Goal: Task Accomplishment & Management: Manage account settings

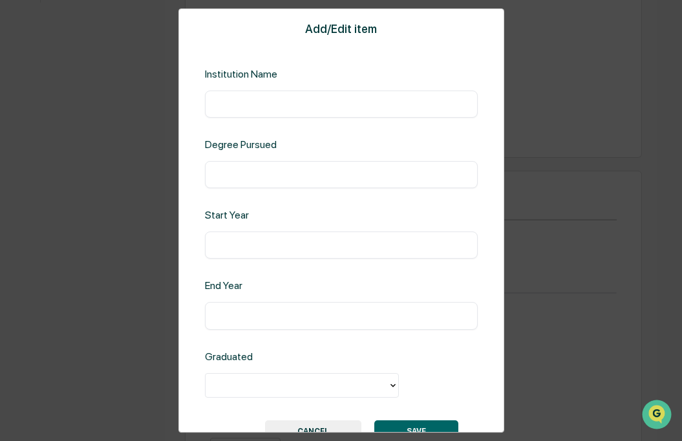
click at [222, 111] on div "​" at bounding box center [341, 103] width 273 height 27
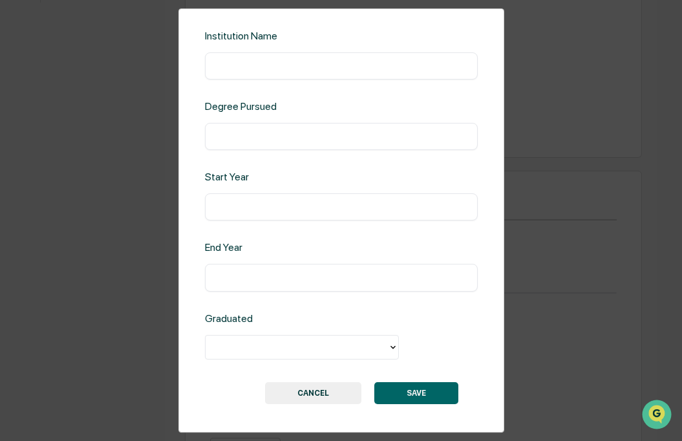
scroll to position [43, 0]
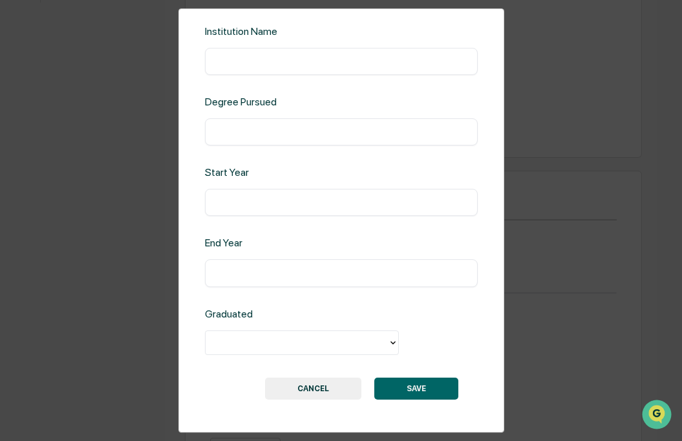
click at [241, 67] on input "text" at bounding box center [340, 61] width 253 height 13
type input "**********"
click at [247, 136] on input "text" at bounding box center [340, 131] width 253 height 13
click at [247, 136] on input "****" at bounding box center [340, 131] width 253 height 13
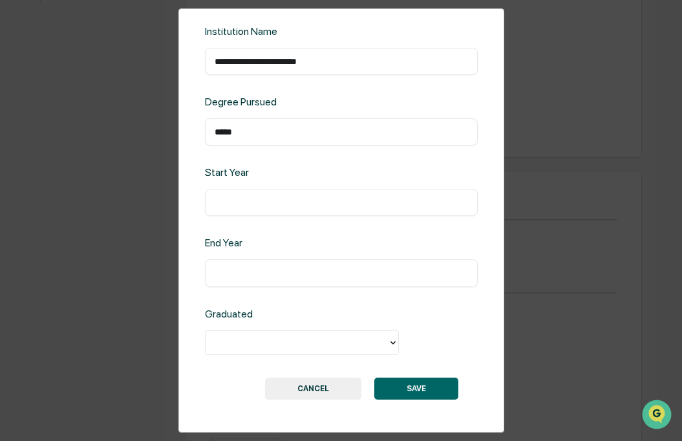
click at [247, 136] on input "*****" at bounding box center [340, 131] width 253 height 13
type input "**********"
click at [244, 194] on div "​" at bounding box center [341, 202] width 273 height 27
click at [246, 204] on input "text" at bounding box center [340, 202] width 253 height 13
type input "****"
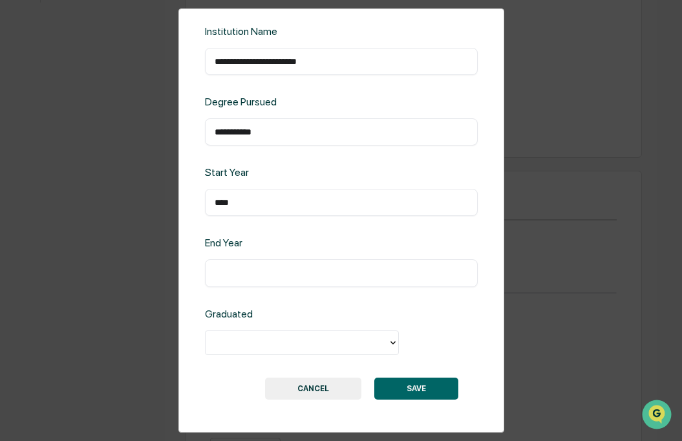
click at [236, 300] on div "**********" at bounding box center [341, 220] width 326 height 424
click at [233, 274] on input "text" at bounding box center [340, 272] width 253 height 13
type input "****"
click at [231, 332] on div at bounding box center [296, 342] width 182 height 20
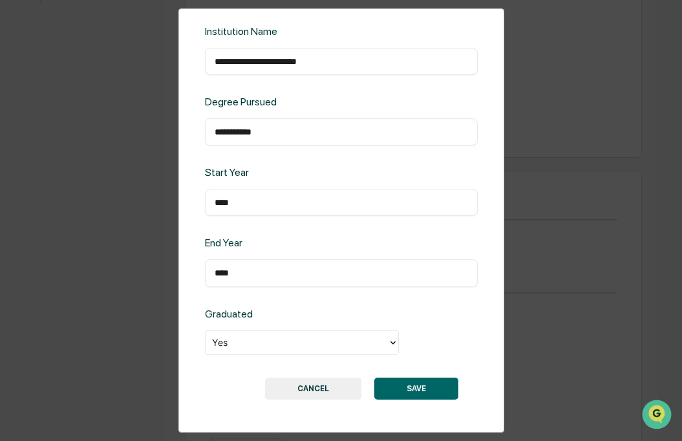
click at [423, 384] on button "SAVE" at bounding box center [416, 388] width 84 height 22
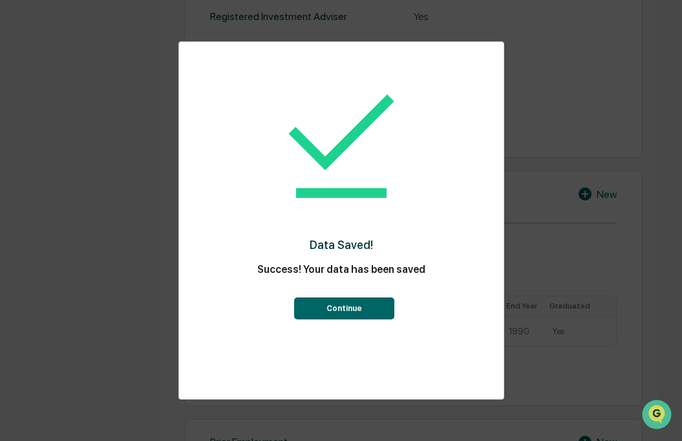
click at [335, 312] on button "Continue" at bounding box center [344, 308] width 100 height 22
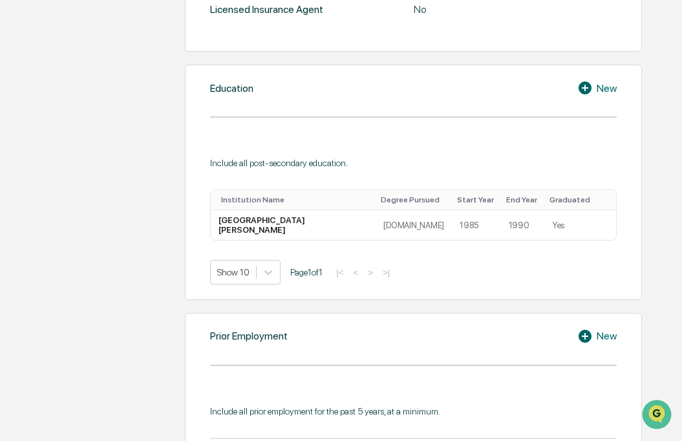
scroll to position [599, 0]
click at [583, 95] on icon at bounding box center [584, 88] width 13 height 13
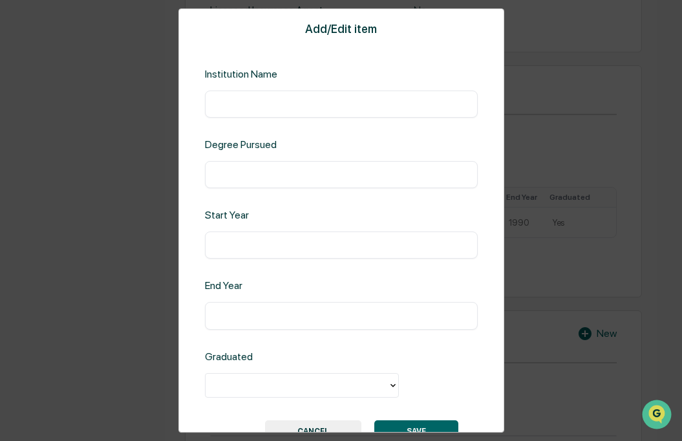
click at [312, 109] on input "text" at bounding box center [340, 104] width 253 height 13
type input "**********"
click at [289, 171] on input "text" at bounding box center [340, 174] width 253 height 13
click at [267, 248] on input "text" at bounding box center [340, 244] width 253 height 13
type input "****"
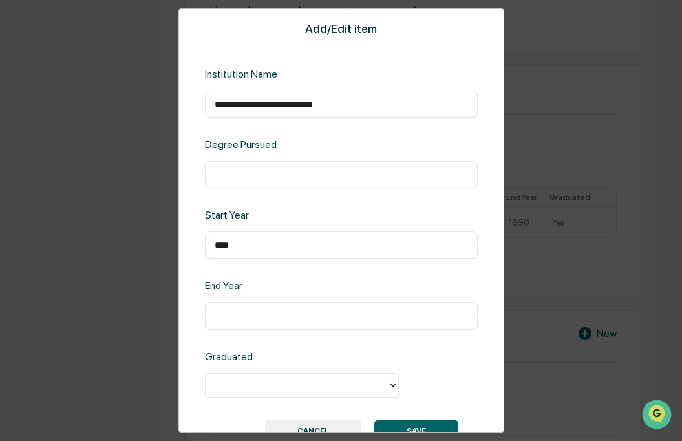
click at [247, 311] on input "text" at bounding box center [340, 315] width 253 height 13
type input "****"
click at [229, 385] on div at bounding box center [301, 382] width 181 height 15
click at [240, 171] on input "text" at bounding box center [340, 174] width 253 height 13
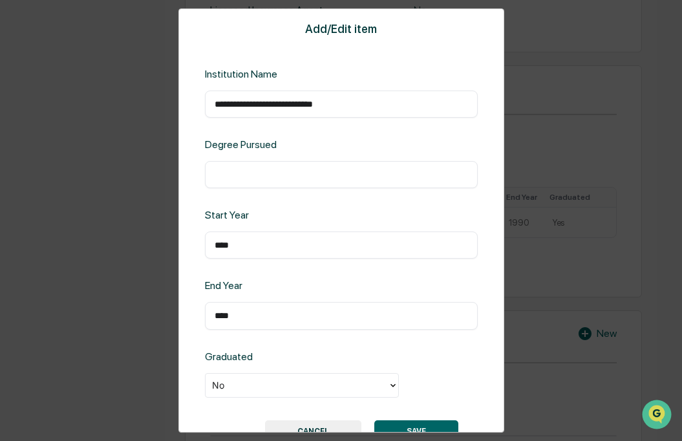
click at [240, 171] on input "text" at bounding box center [340, 174] width 253 height 13
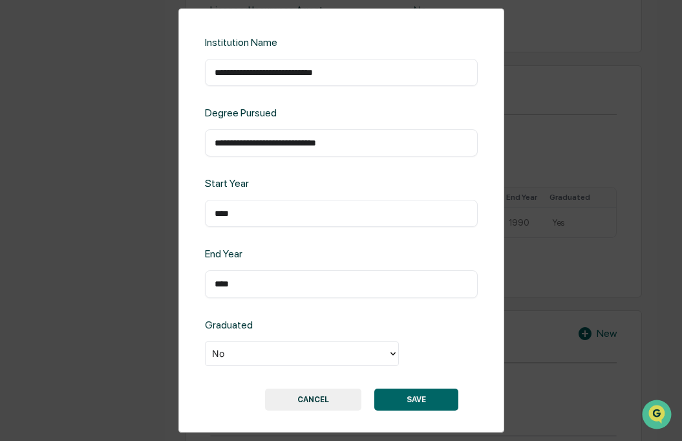
scroll to position [32, 0]
type input "**********"
click at [398, 397] on button "SAVE" at bounding box center [416, 399] width 84 height 22
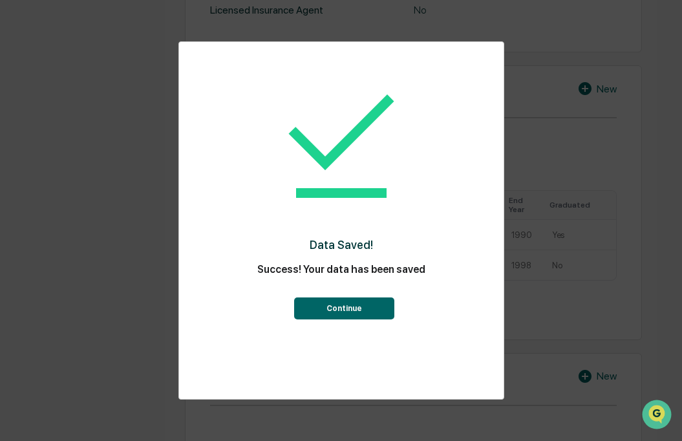
click at [330, 311] on button "Continue" at bounding box center [344, 308] width 100 height 22
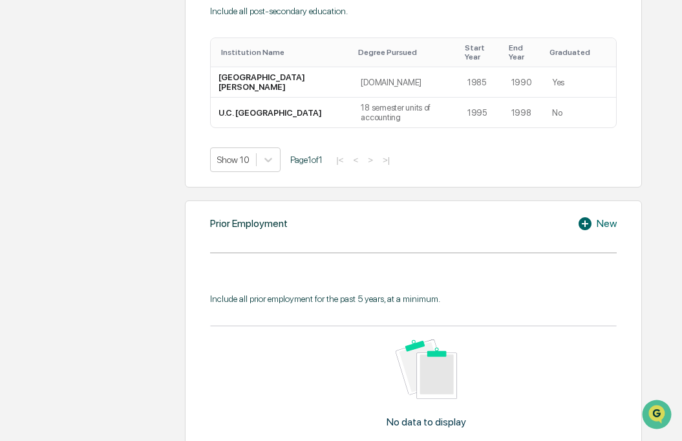
scroll to position [752, 0]
click at [585, 220] on icon at bounding box center [584, 222] width 13 height 13
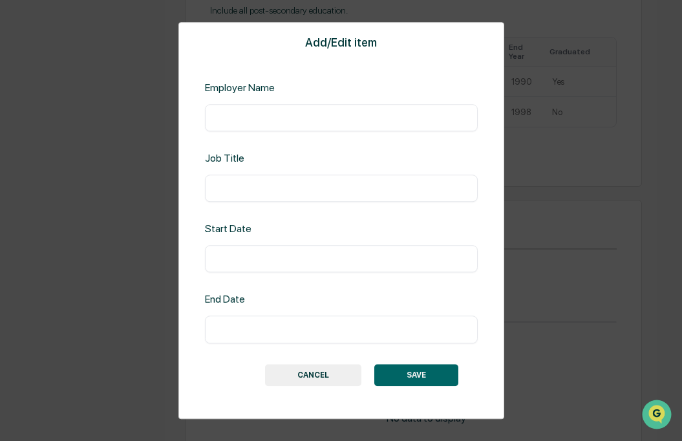
click at [359, 120] on input "text" at bounding box center [340, 117] width 253 height 13
type input "**********"
click at [306, 181] on div "​" at bounding box center [341, 187] width 273 height 27
click at [302, 185] on input "text" at bounding box center [340, 188] width 253 height 13
type input "**********"
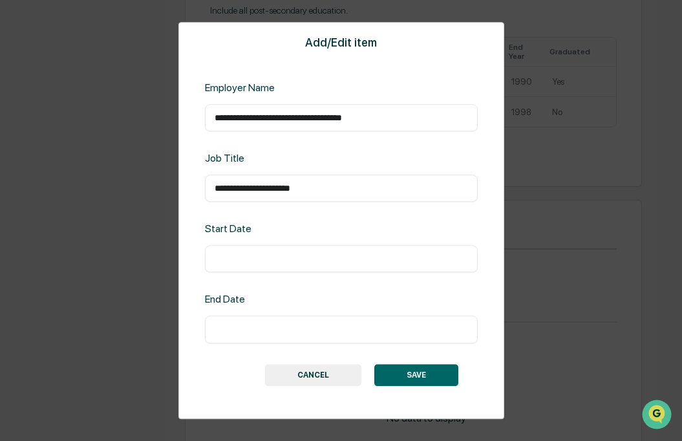
click at [277, 256] on input "text" at bounding box center [340, 259] width 253 height 13
type input "****"
click at [256, 321] on div "​" at bounding box center [341, 329] width 273 height 27
click at [253, 324] on input "text" at bounding box center [340, 329] width 253 height 13
type input "****"
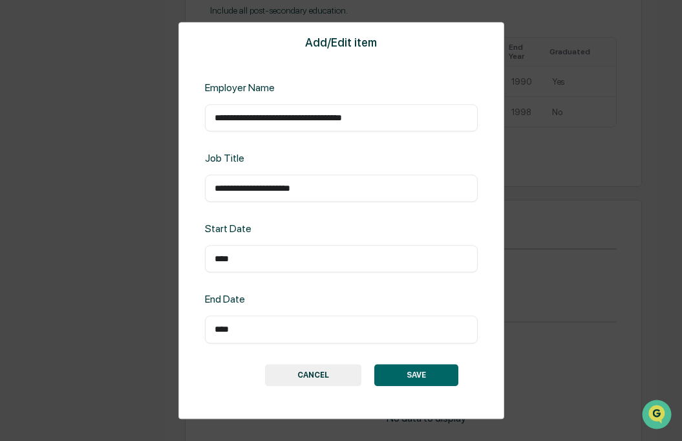
click at [242, 261] on input "****" at bounding box center [340, 259] width 253 height 13
click at [411, 369] on button "SAVE" at bounding box center [416, 375] width 84 height 22
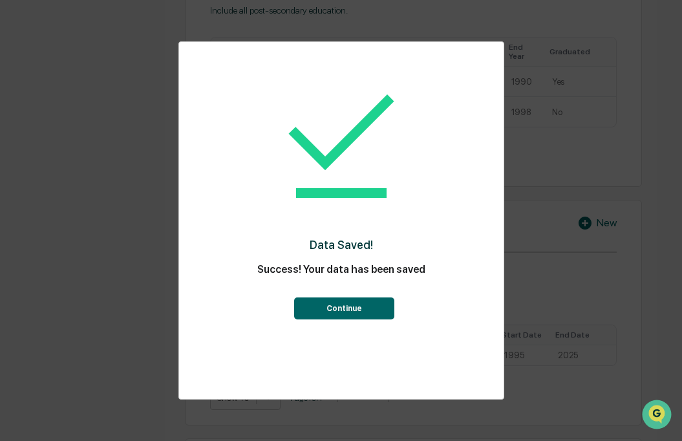
click at [351, 311] on button "Continue" at bounding box center [344, 308] width 100 height 22
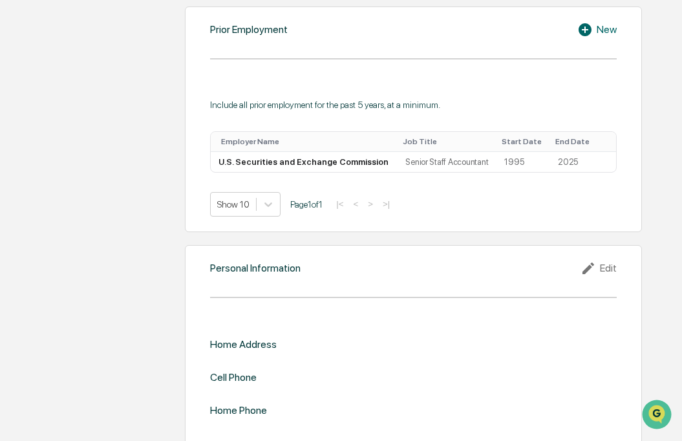
scroll to position [947, 0]
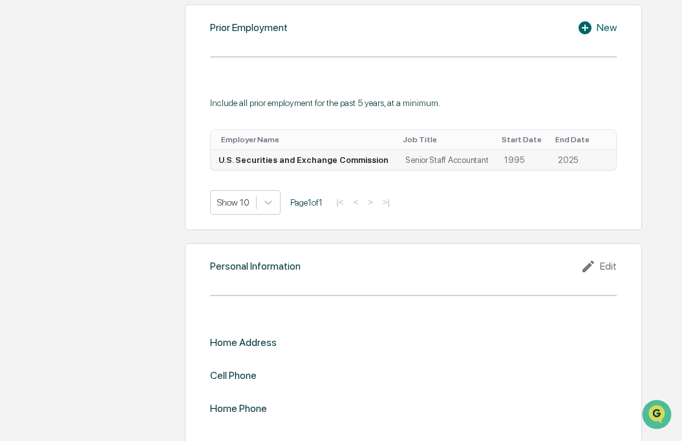
click at [605, 163] on icon at bounding box center [605, 163] width 0 height 0
click at [583, 177] on div "Edit" at bounding box center [583, 175] width 41 height 21
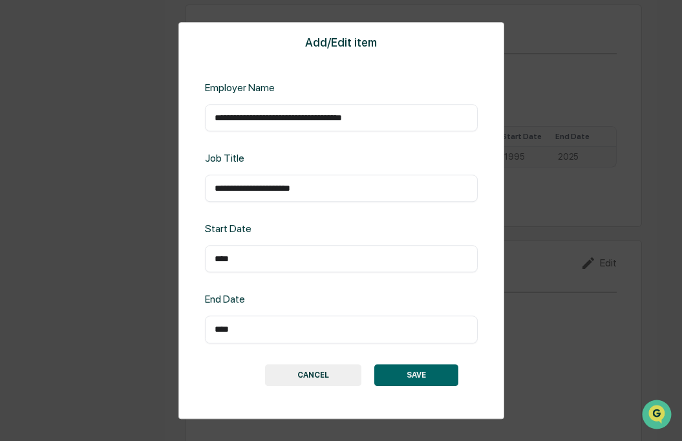
click at [269, 262] on input "****" at bounding box center [340, 259] width 253 height 13
type input "*"
type input "**********"
click at [242, 330] on input "****" at bounding box center [340, 329] width 253 height 13
type input "*"
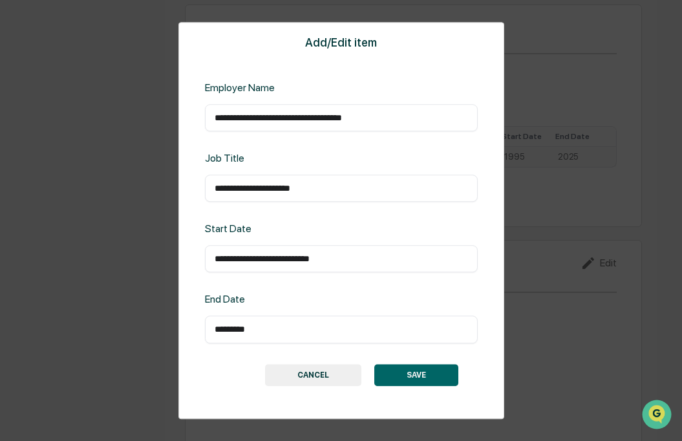
type input "*********"
click at [391, 370] on button "SAVE" at bounding box center [416, 375] width 84 height 22
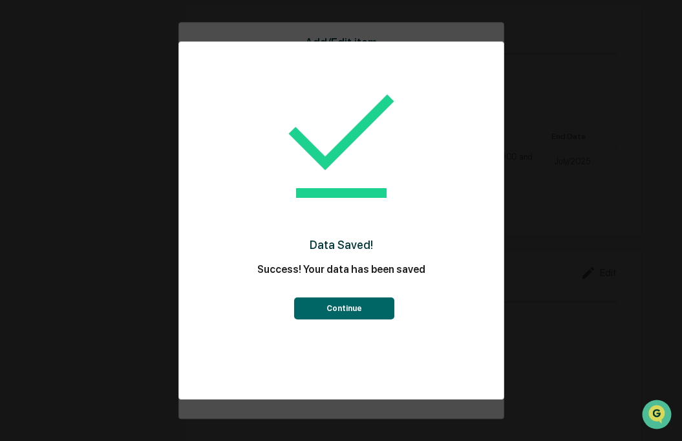
click at [339, 311] on button "Continue" at bounding box center [344, 308] width 100 height 22
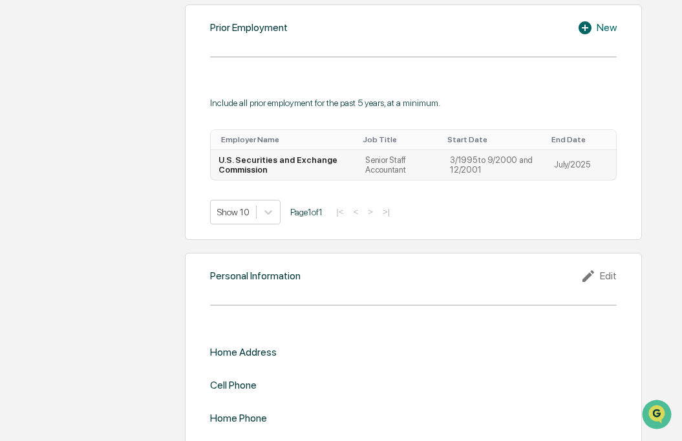
click at [605, 167] on icon at bounding box center [605, 167] width 0 height 0
click at [579, 179] on div "Edit" at bounding box center [583, 179] width 41 height 21
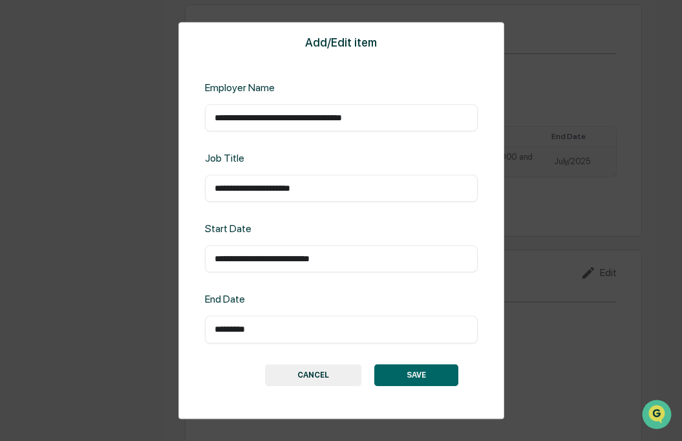
click at [231, 331] on input "*********" at bounding box center [340, 329] width 253 height 13
type input "******"
click at [403, 373] on button "SAVE" at bounding box center [416, 375] width 84 height 22
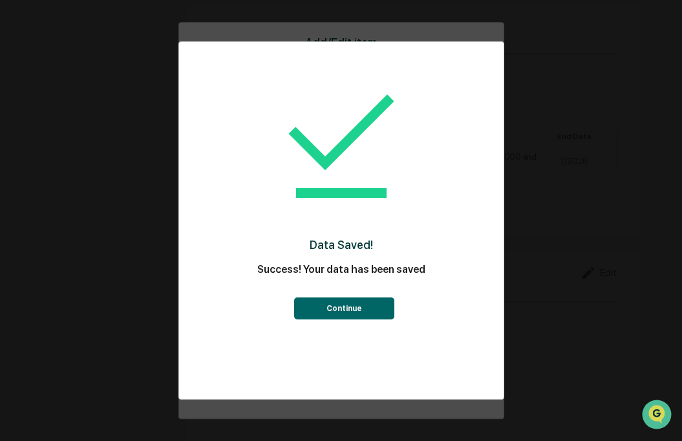
click at [340, 304] on button "Continue" at bounding box center [344, 308] width 100 height 22
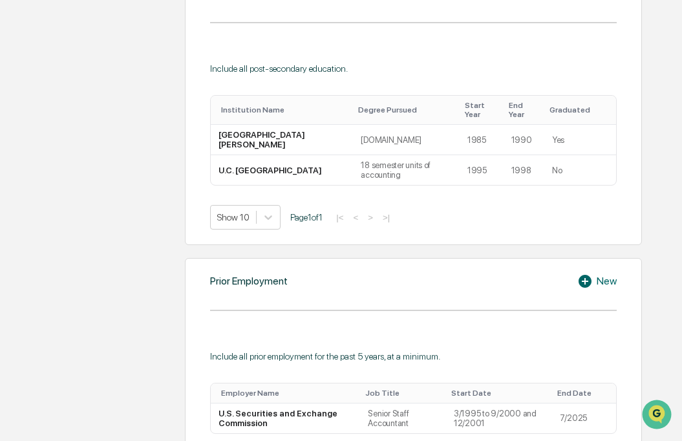
scroll to position [665, 0]
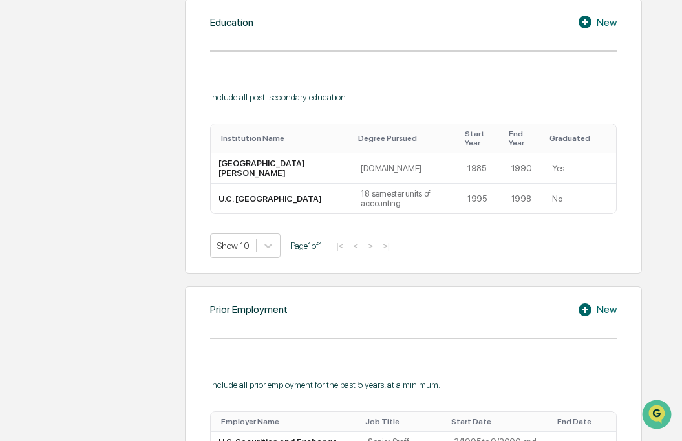
click at [583, 28] on icon at bounding box center [584, 22] width 13 height 13
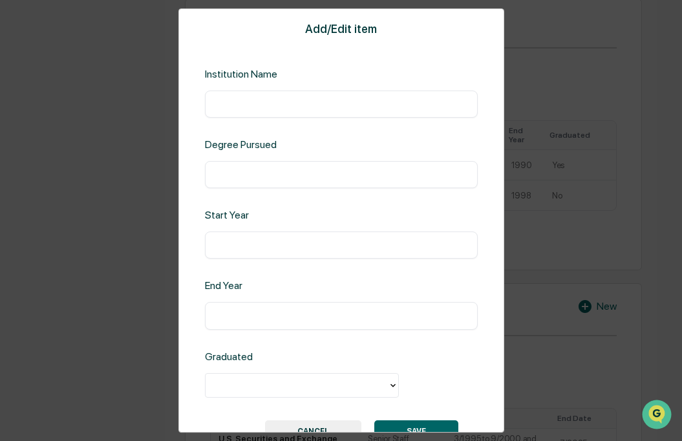
scroll to position [25, 0]
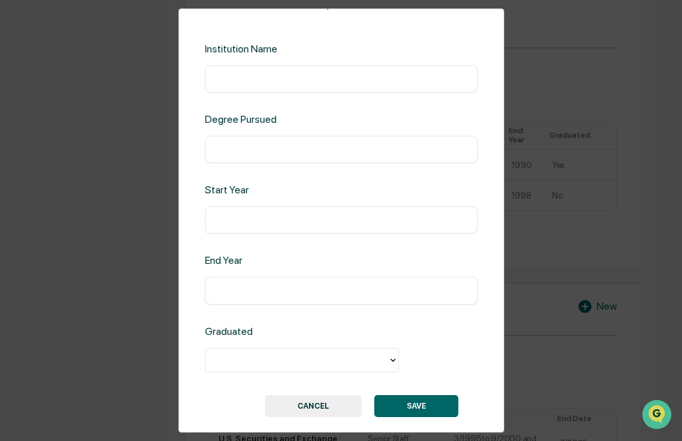
click at [323, 404] on button "CANCEL" at bounding box center [313, 406] width 96 height 22
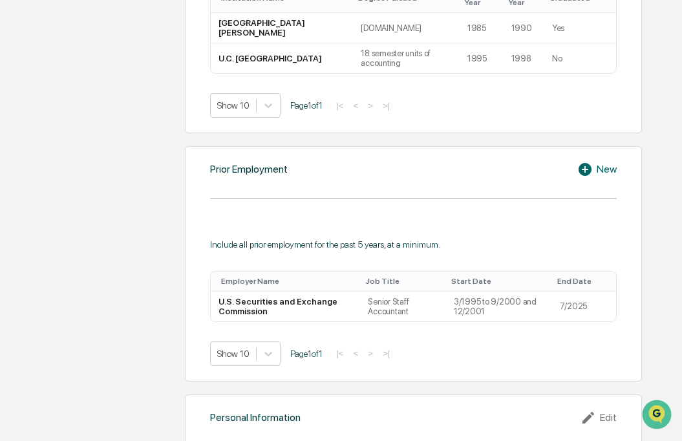
scroll to position [806, 0]
click at [583, 162] on icon at bounding box center [584, 168] width 13 height 13
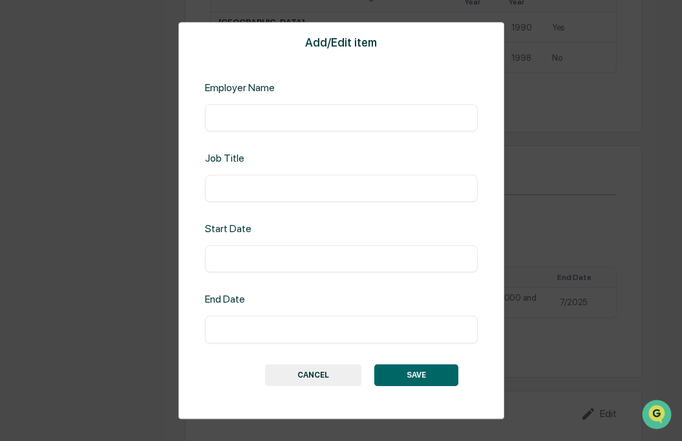
click at [291, 118] on input "text" at bounding box center [340, 117] width 253 height 13
type input "********"
click at [266, 182] on input "text" at bounding box center [340, 188] width 253 height 13
type input "**********"
click at [254, 255] on input "text" at bounding box center [340, 259] width 253 height 13
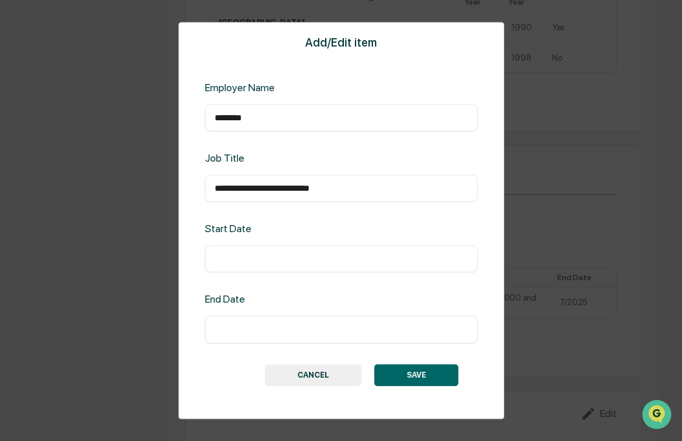
type input "*"
type input "******"
click at [235, 326] on input "text" at bounding box center [340, 329] width 253 height 13
type input "******"
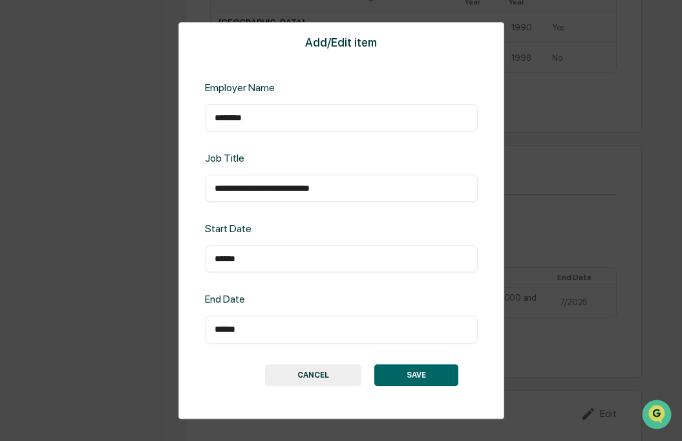
click at [393, 366] on button "SAVE" at bounding box center [416, 375] width 84 height 22
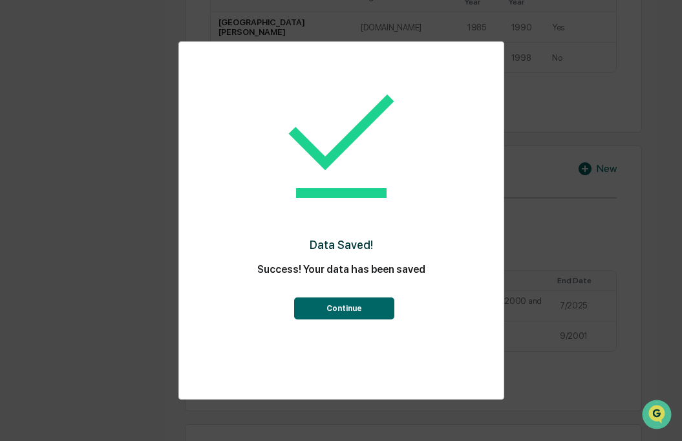
click at [343, 302] on button "Continue" at bounding box center [344, 308] width 100 height 22
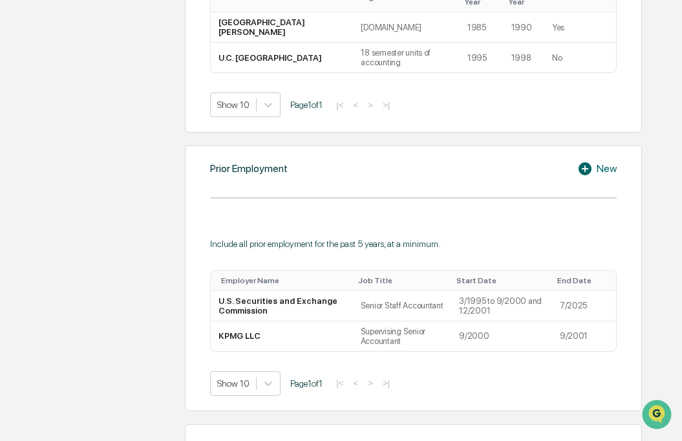
click at [581, 170] on icon at bounding box center [584, 168] width 13 height 13
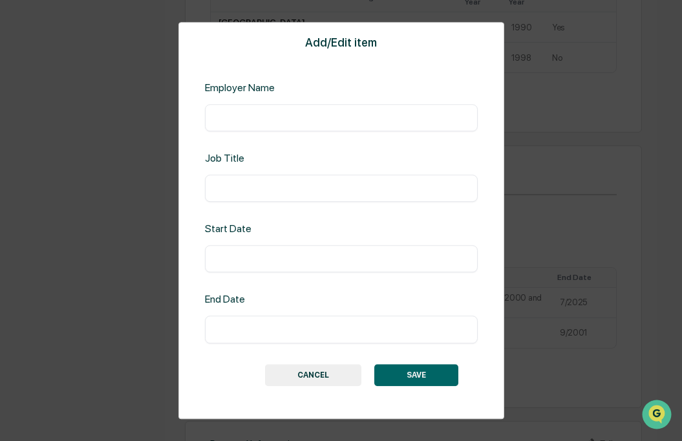
click at [380, 118] on input "text" at bounding box center [340, 117] width 253 height 13
type input "**********"
click at [292, 255] on input "text" at bounding box center [340, 259] width 253 height 13
click at [260, 258] on input "text" at bounding box center [340, 259] width 253 height 13
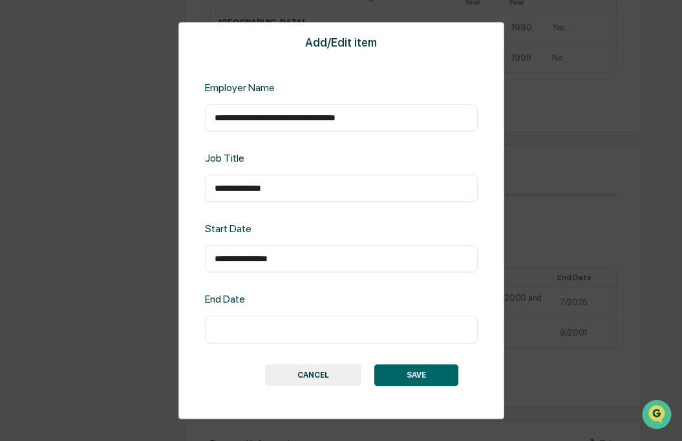
drag, startPoint x: 247, startPoint y: 260, endPoint x: 345, endPoint y: 266, distance: 97.7
click at [345, 266] on div "**********" at bounding box center [341, 259] width 273 height 27
type input "******"
click at [260, 325] on input "text" at bounding box center [340, 329] width 253 height 13
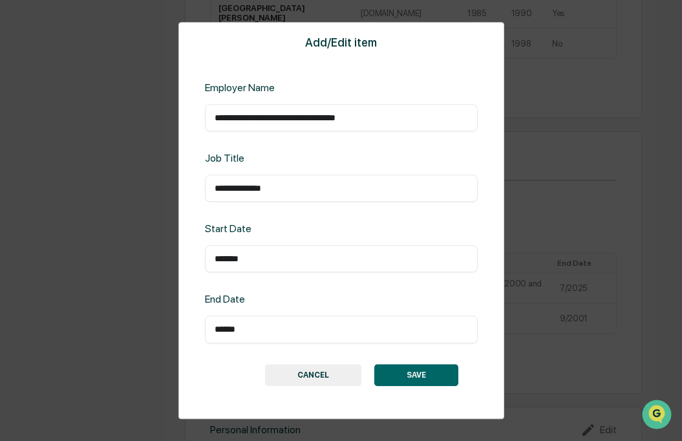
type input "******"
click at [397, 371] on button "SAVE" at bounding box center [416, 375] width 84 height 22
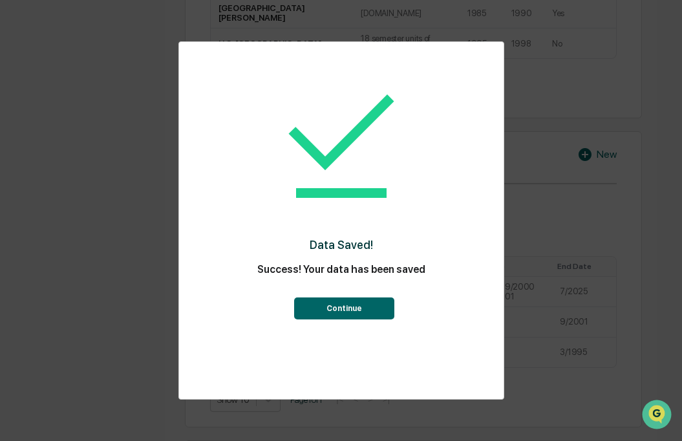
click at [334, 309] on button "Continue" at bounding box center [344, 308] width 100 height 22
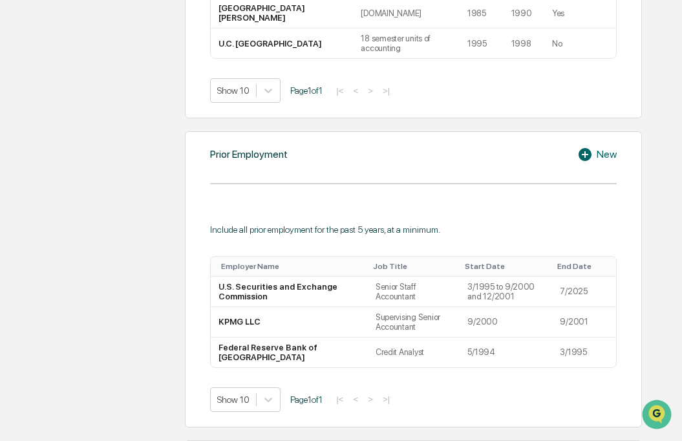
click at [580, 154] on icon at bounding box center [584, 154] width 13 height 13
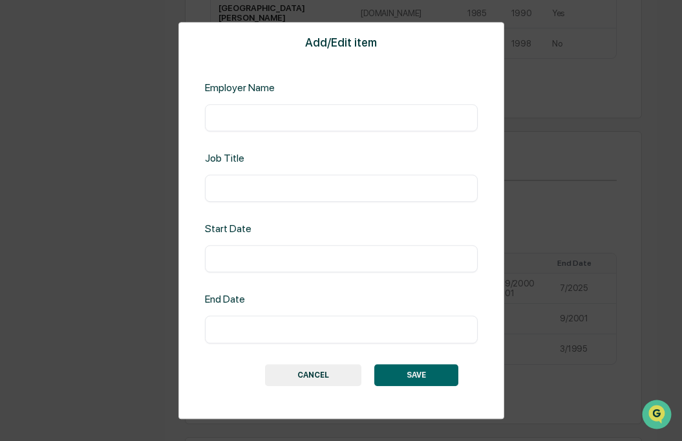
click at [337, 122] on input "text" at bounding box center [340, 117] width 253 height 13
type input "**********"
click at [265, 194] on input "text" at bounding box center [340, 188] width 253 height 13
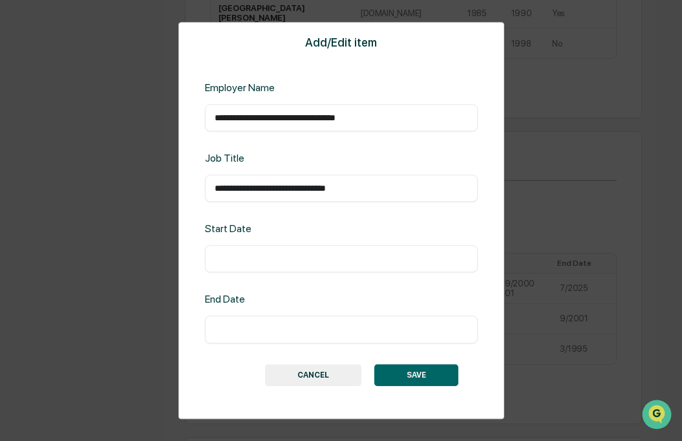
type input "**********"
click at [249, 253] on input "text" at bounding box center [340, 259] width 253 height 13
type input "******"
click at [237, 337] on div "​" at bounding box center [341, 329] width 273 height 27
click at [220, 332] on input "text" at bounding box center [340, 329] width 253 height 13
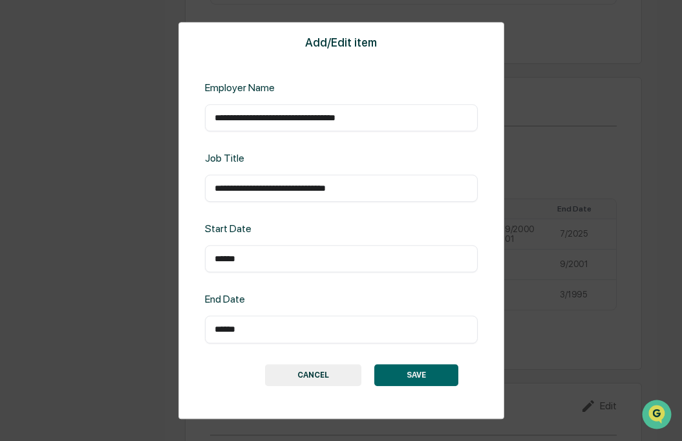
scroll to position [876, 0]
type input "******"
click at [398, 366] on button "SAVE" at bounding box center [416, 375] width 84 height 22
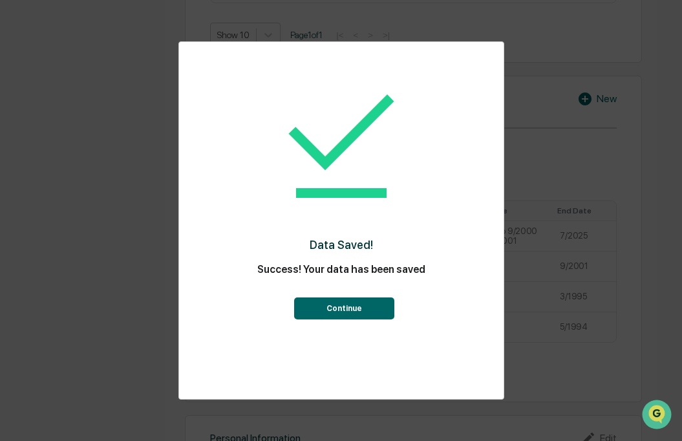
click at [325, 308] on button "Continue" at bounding box center [344, 308] width 100 height 22
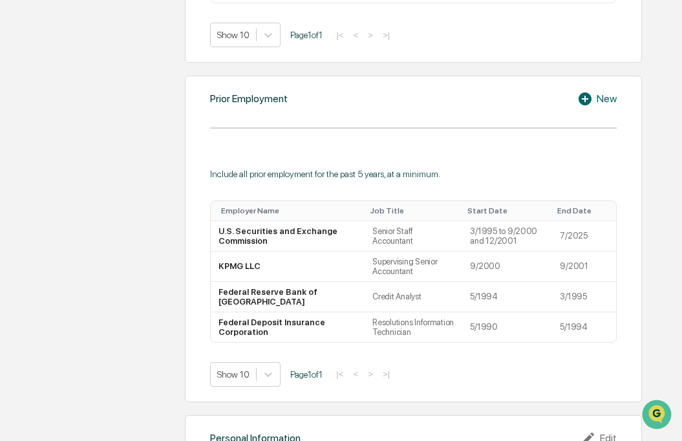
scroll to position [1065, 0]
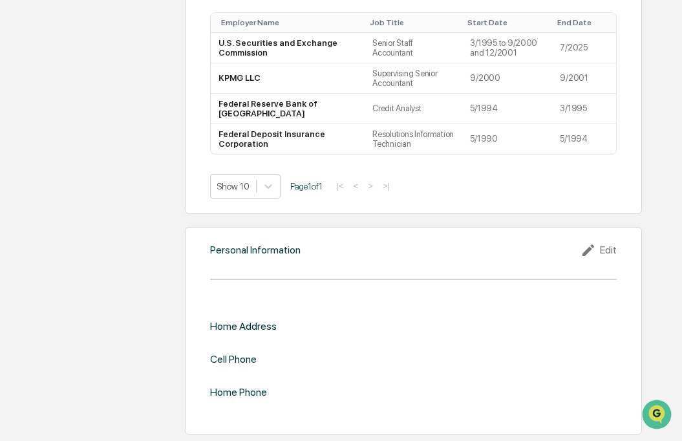
click at [585, 247] on icon at bounding box center [589, 250] width 19 height 16
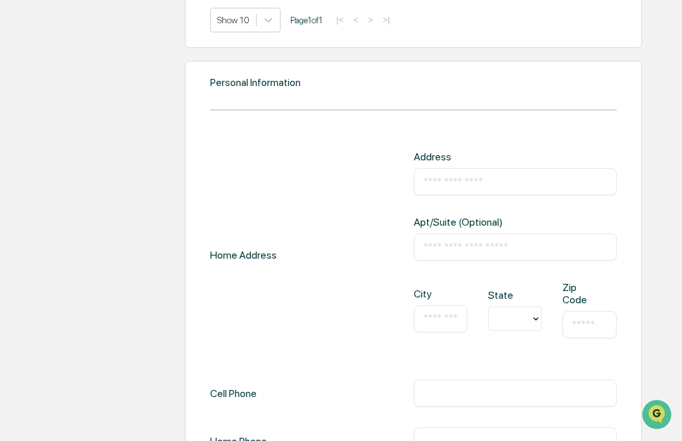
scroll to position [1239, 0]
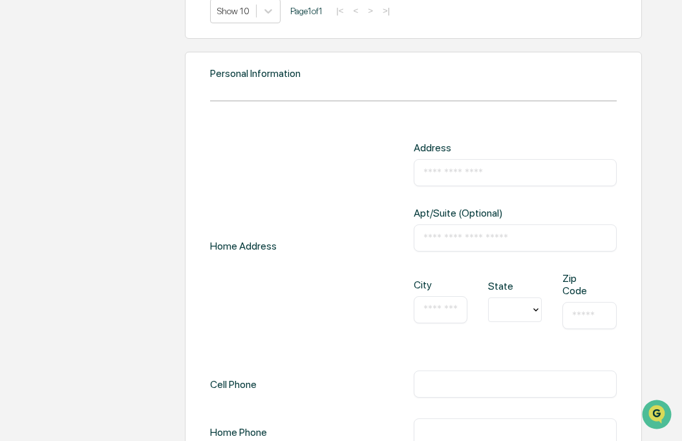
click at [470, 180] on div "​" at bounding box center [514, 172] width 203 height 27
click at [461, 169] on input "text" at bounding box center [514, 172] width 183 height 13
type input "**********"
click at [445, 231] on div "​" at bounding box center [514, 237] width 203 height 27
click at [432, 311] on input "text" at bounding box center [440, 309] width 34 height 13
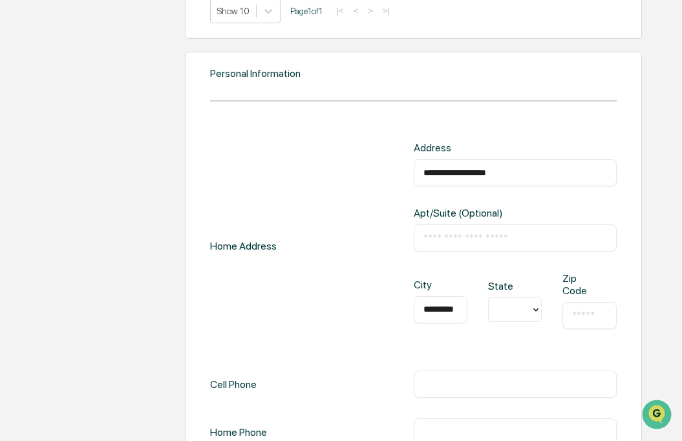
scroll to position [0, 3]
type input "*********"
type input "**"
type input "*"
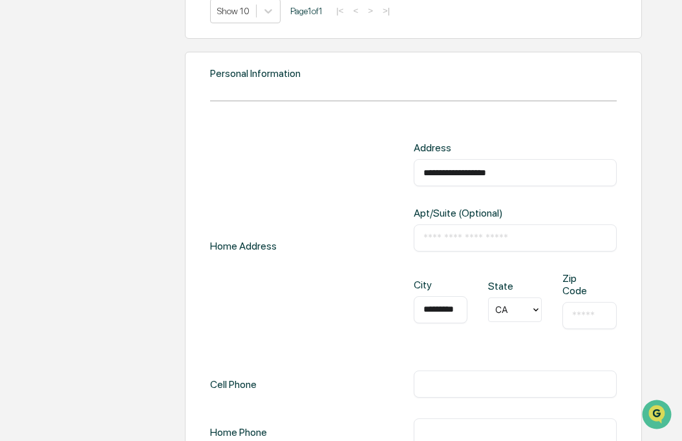
click at [585, 311] on input "text" at bounding box center [589, 315] width 34 height 13
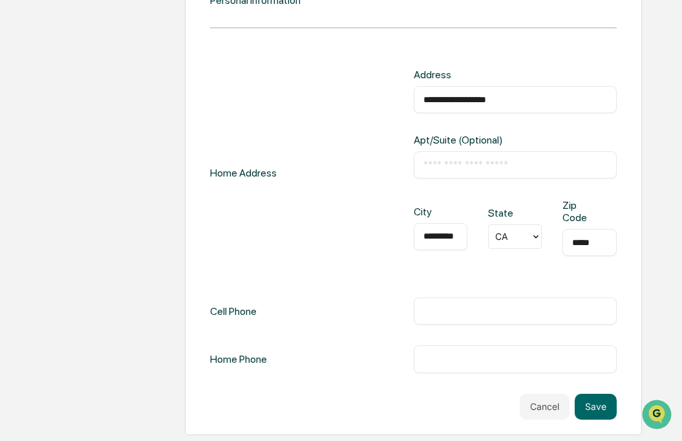
scroll to position [1313, 0]
type input "*****"
click at [441, 317] on input "text" at bounding box center [514, 310] width 183 height 13
type input "**********"
click at [439, 355] on input "text" at bounding box center [514, 357] width 183 height 13
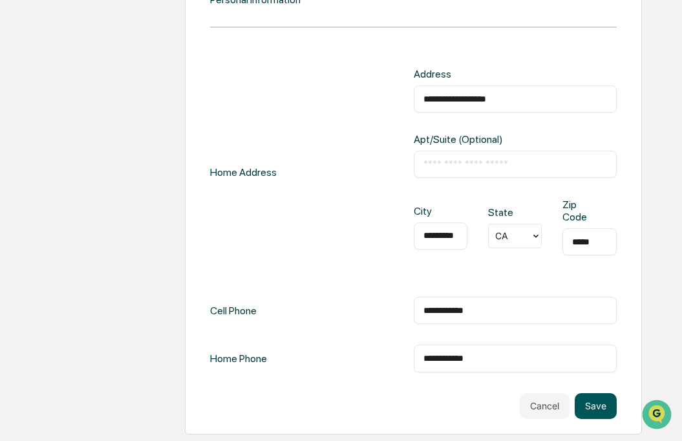
type input "**********"
click at [592, 400] on button "Save" at bounding box center [595, 406] width 42 height 26
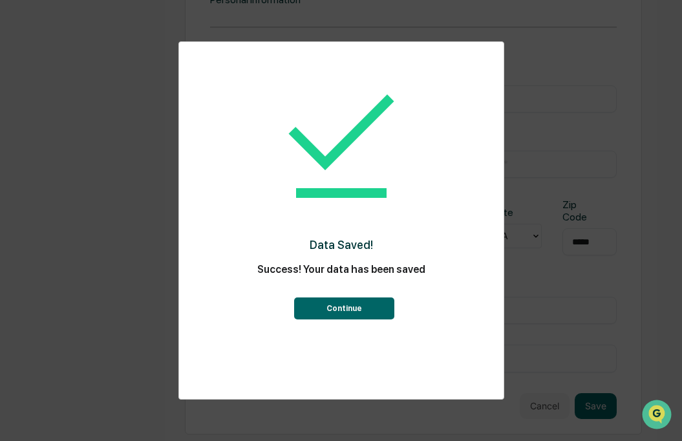
click at [351, 307] on button "Continue" at bounding box center [344, 308] width 100 height 22
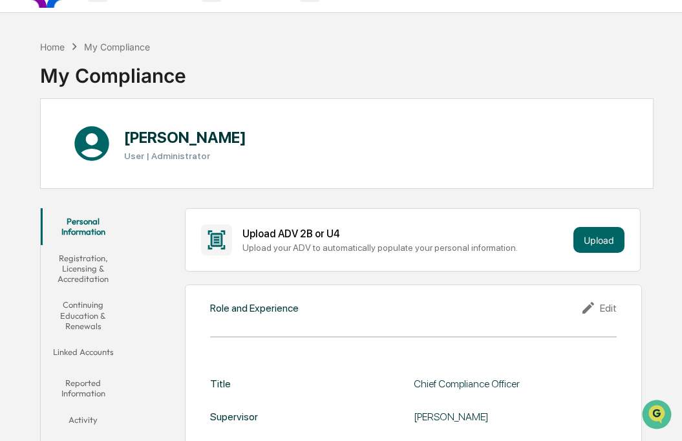
scroll to position [30, 0]
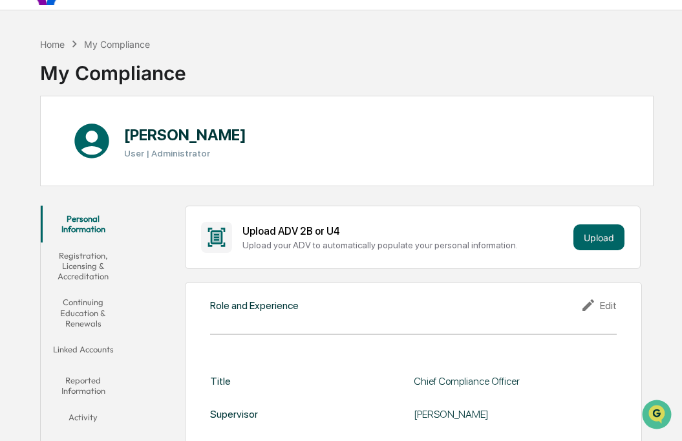
click at [72, 271] on button "Registration, Licensing & Accreditation" at bounding box center [83, 265] width 85 height 47
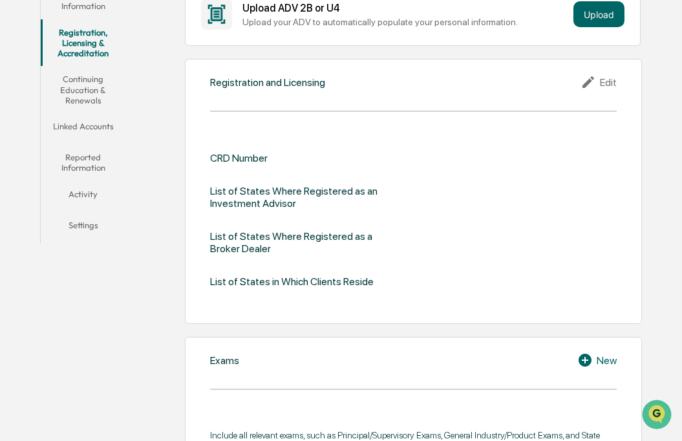
scroll to position [260, 0]
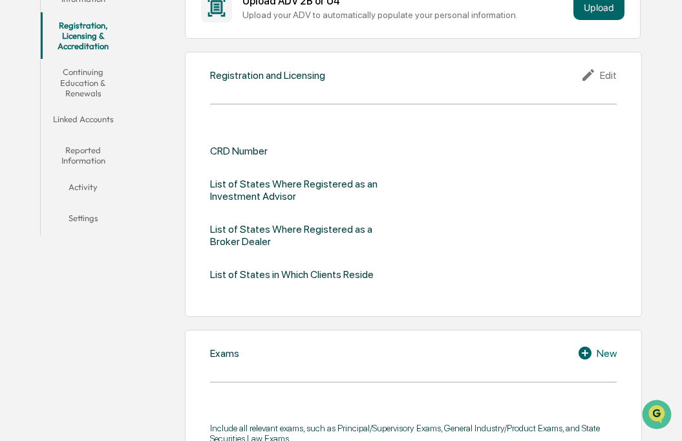
click at [81, 88] on button "Continuing Education & Renewals" at bounding box center [83, 82] width 85 height 47
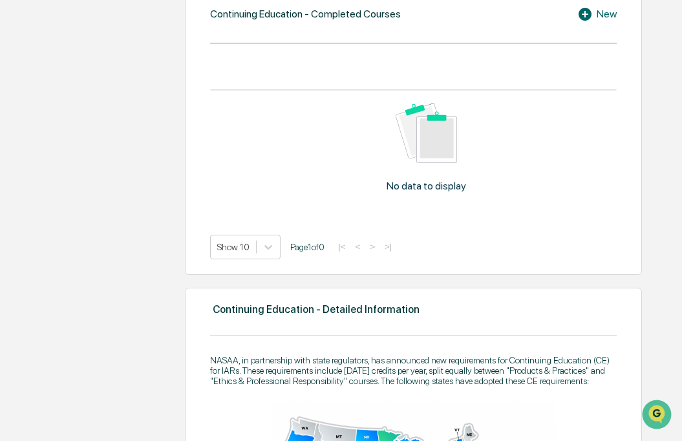
scroll to position [611, 0]
click at [501, 354] on div "NASAA, in partnership with state regulators, has announced new requirements for…" at bounding box center [413, 369] width 406 height 31
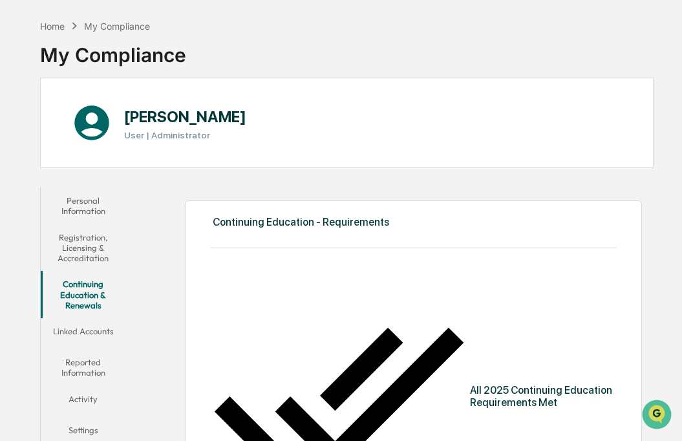
scroll to position [49, 0]
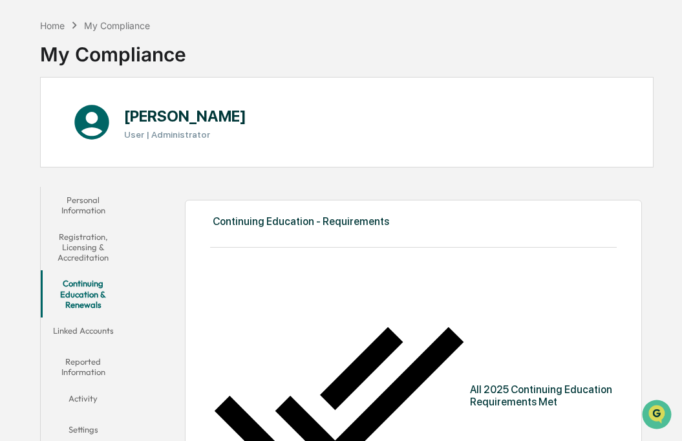
click at [75, 255] on button "Registration, Licensing & Accreditation" at bounding box center [83, 247] width 85 height 47
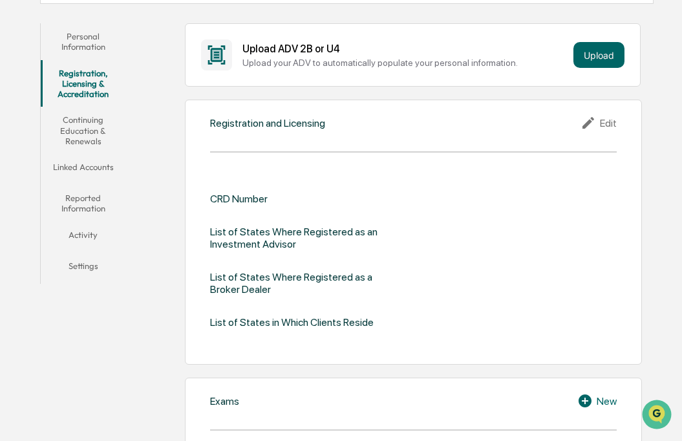
scroll to position [214, 0]
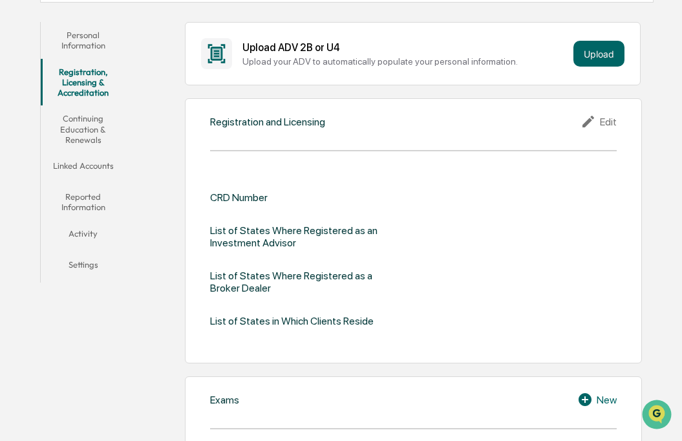
click at [581, 118] on icon at bounding box center [589, 122] width 19 height 16
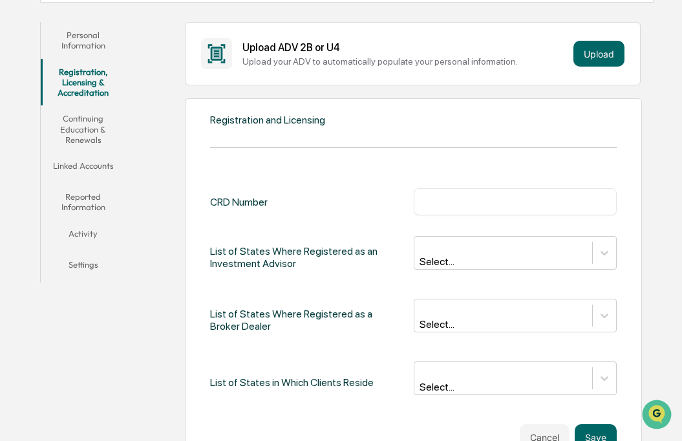
click at [452, 200] on input "text" at bounding box center [514, 201] width 183 height 13
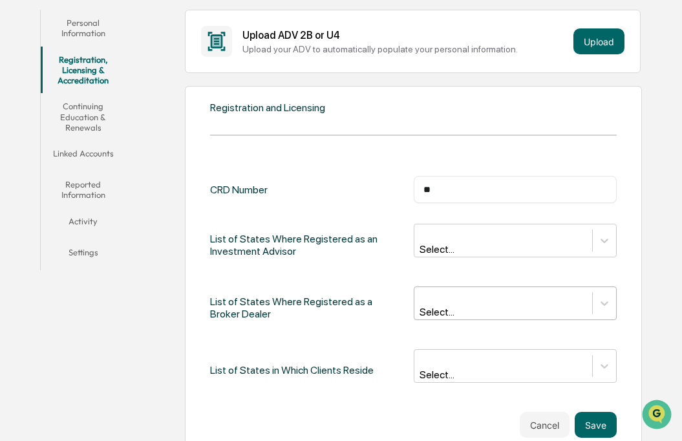
scroll to position [227, 0]
type input "*"
click at [543, 411] on button "Cancel" at bounding box center [544, 424] width 50 height 26
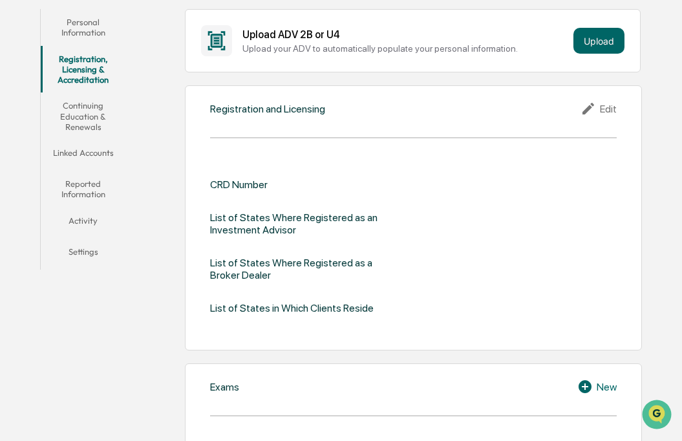
scroll to position [237, 0]
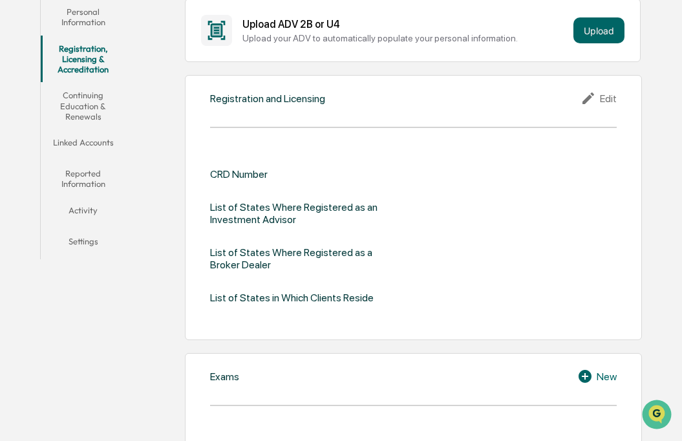
click at [591, 95] on icon at bounding box center [588, 98] width 12 height 12
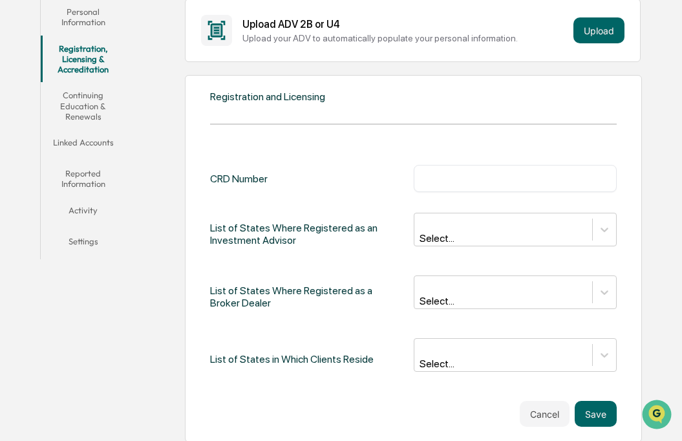
click at [471, 169] on div "​" at bounding box center [514, 178] width 203 height 27
click at [461, 183] on input "text" at bounding box center [514, 178] width 183 height 13
type input "**"
click at [594, 401] on button "Save" at bounding box center [595, 414] width 42 height 26
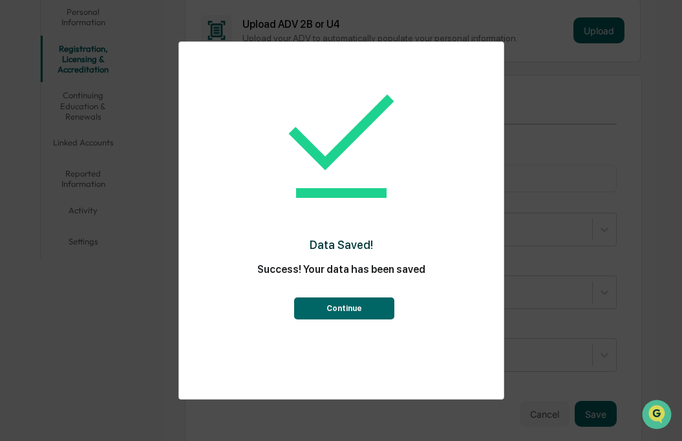
click at [371, 308] on button "Continue" at bounding box center [344, 308] width 100 height 22
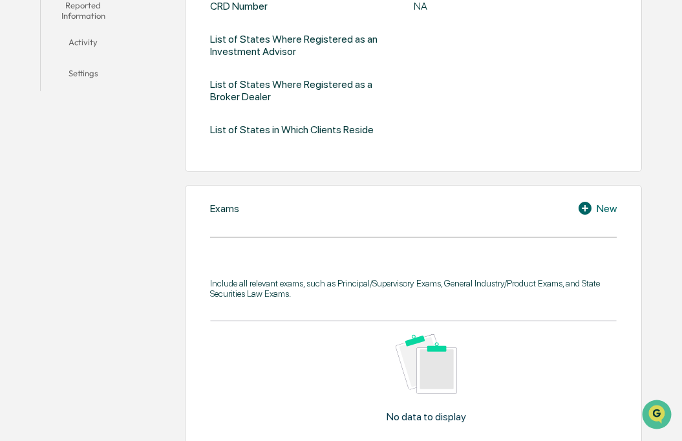
scroll to position [406, 0]
click at [582, 205] on icon at bounding box center [584, 207] width 13 height 13
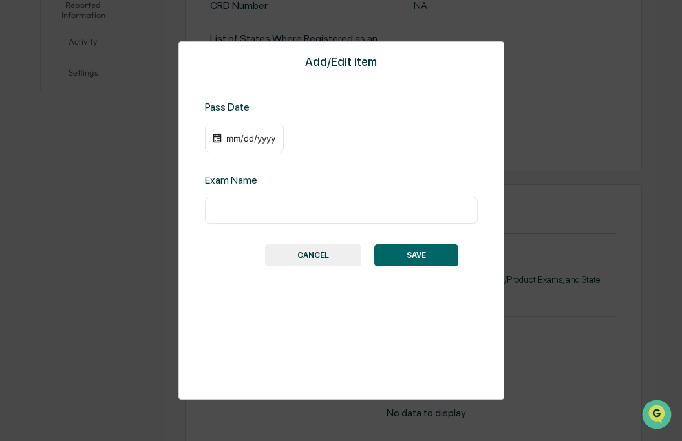
click at [232, 140] on div "mm/dd/yyyy" at bounding box center [251, 138] width 52 height 10
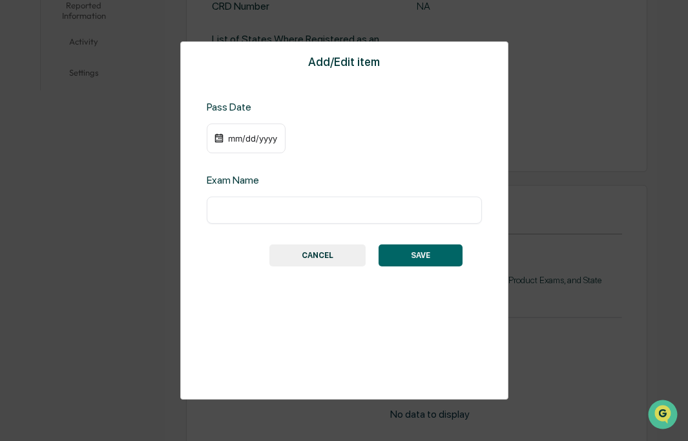
click at [415, 108] on div at bounding box center [344, 220] width 688 height 441
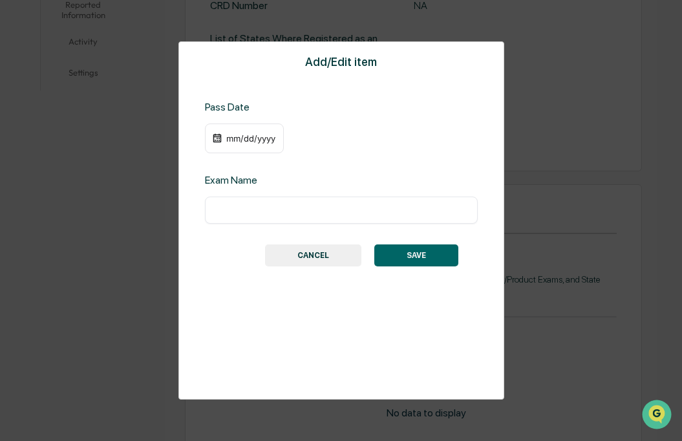
click at [330, 254] on button "CANCEL" at bounding box center [313, 255] width 96 height 22
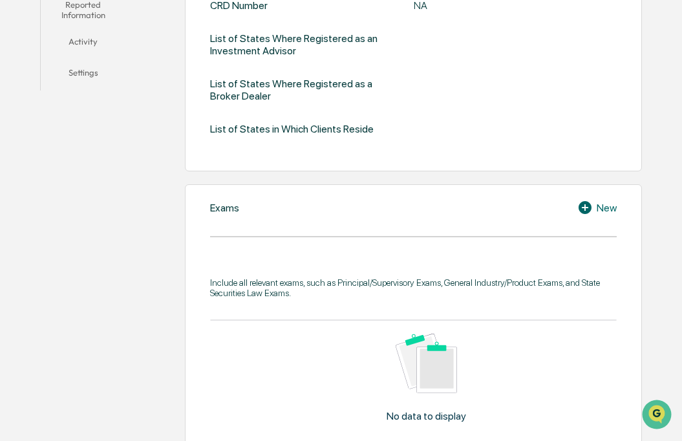
click at [589, 204] on icon at bounding box center [584, 207] width 13 height 13
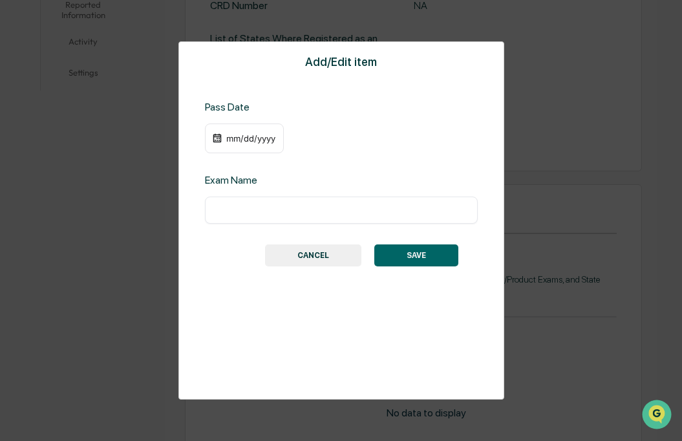
click at [400, 200] on div "​" at bounding box center [341, 209] width 273 height 27
click at [383, 207] on input "text" at bounding box center [340, 210] width 253 height 13
type input "**********"
click at [235, 139] on div "mm/dd/yyyy" at bounding box center [251, 138] width 52 height 10
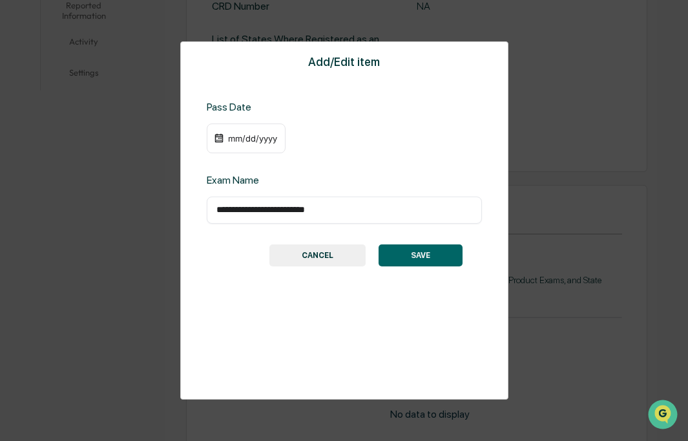
click at [232, 135] on div at bounding box center [344, 220] width 688 height 441
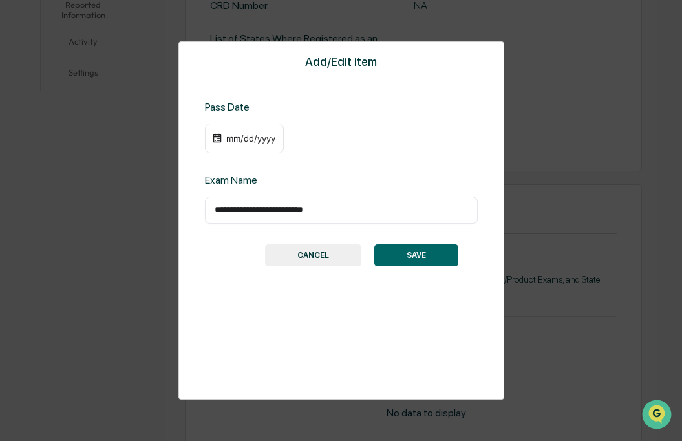
click at [232, 135] on div "mm/dd/yyyy" at bounding box center [251, 138] width 52 height 10
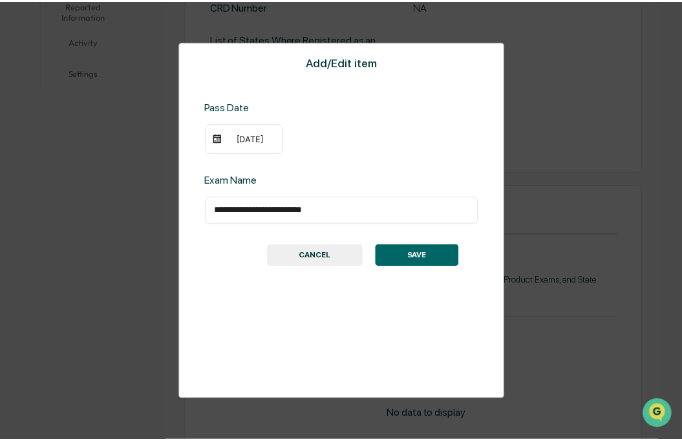
scroll to position [406, 0]
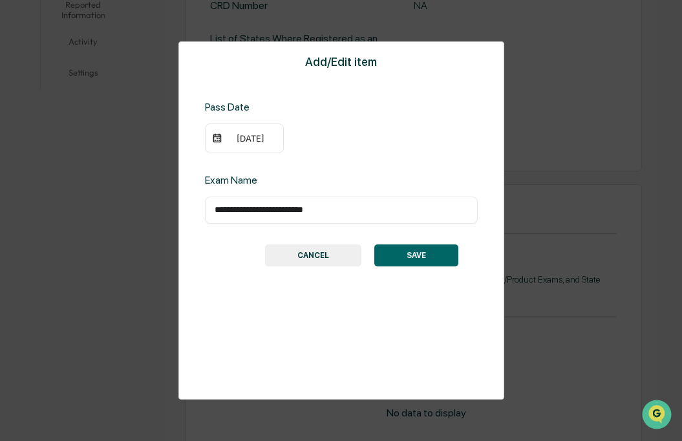
click at [231, 133] on div "[DATE]" at bounding box center [251, 138] width 52 height 10
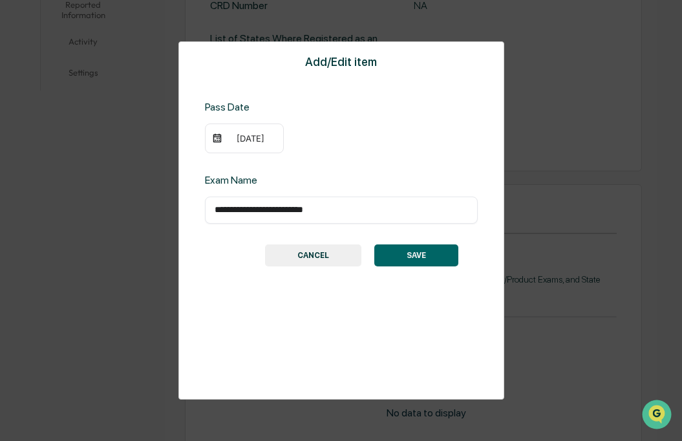
click at [400, 249] on button "SAVE" at bounding box center [416, 255] width 84 height 22
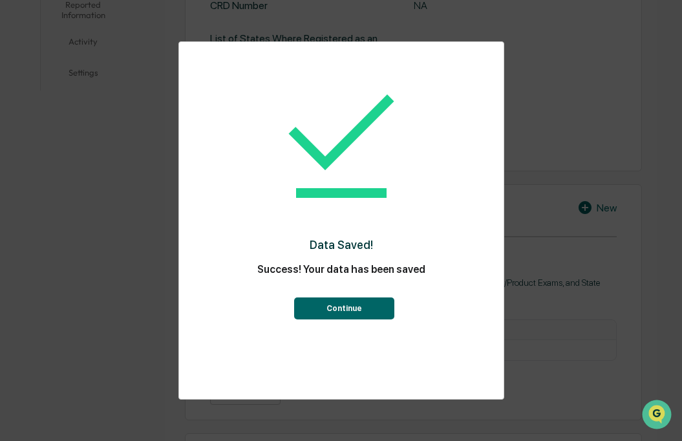
click at [359, 305] on button "Continue" at bounding box center [344, 308] width 100 height 22
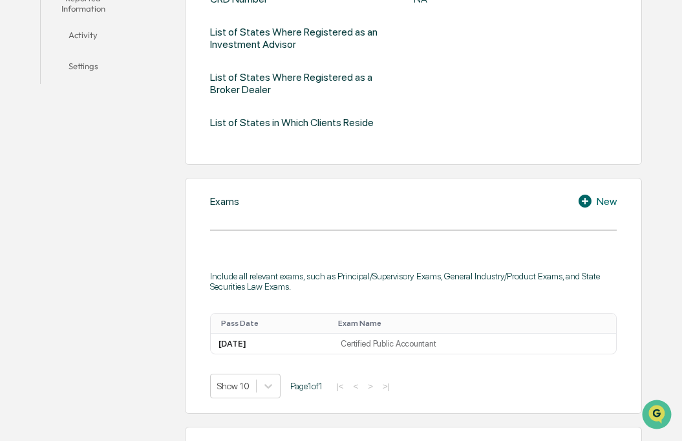
scroll to position [411, 0]
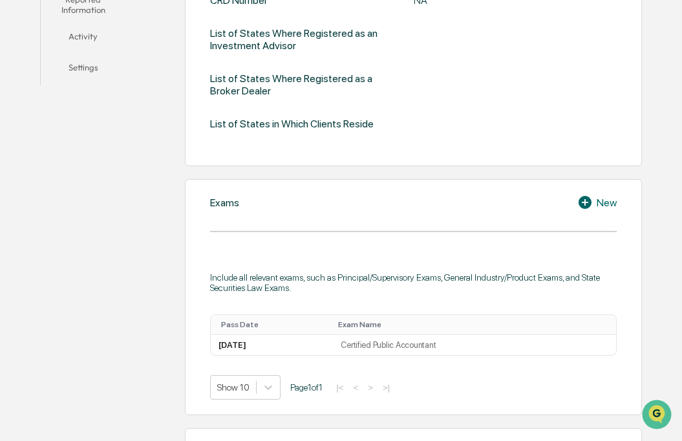
click at [589, 198] on icon at bounding box center [584, 202] width 13 height 13
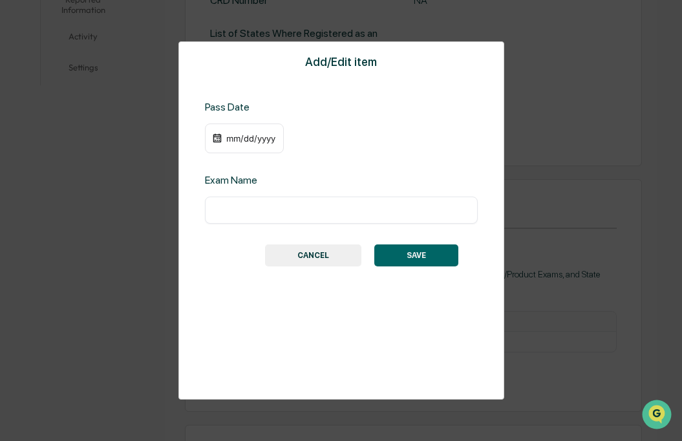
click at [236, 136] on div "mm/dd/yyyy" at bounding box center [251, 138] width 52 height 10
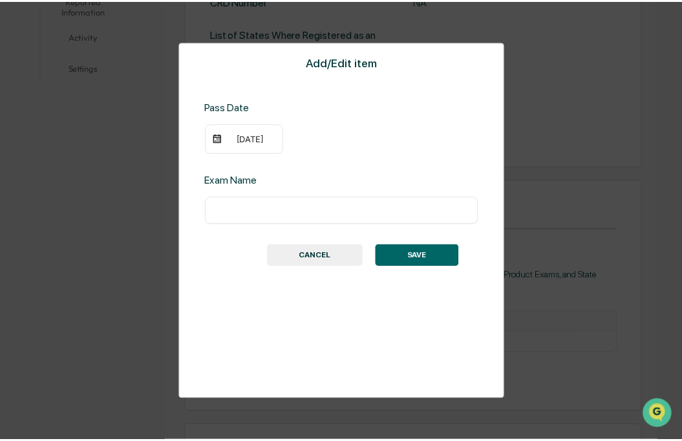
scroll to position [411, 0]
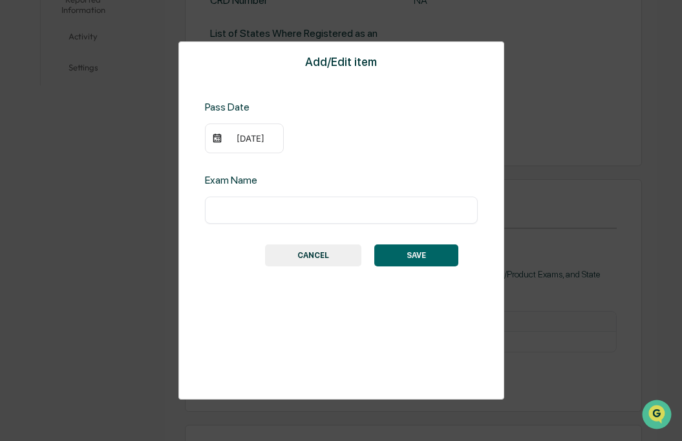
click at [228, 137] on div "[DATE]" at bounding box center [251, 138] width 52 height 10
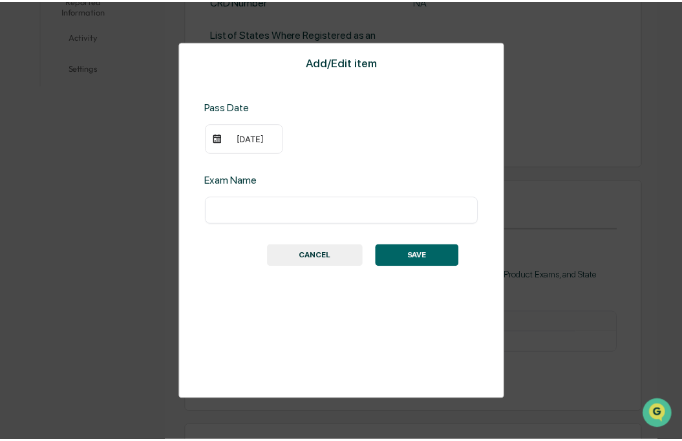
scroll to position [411, 0]
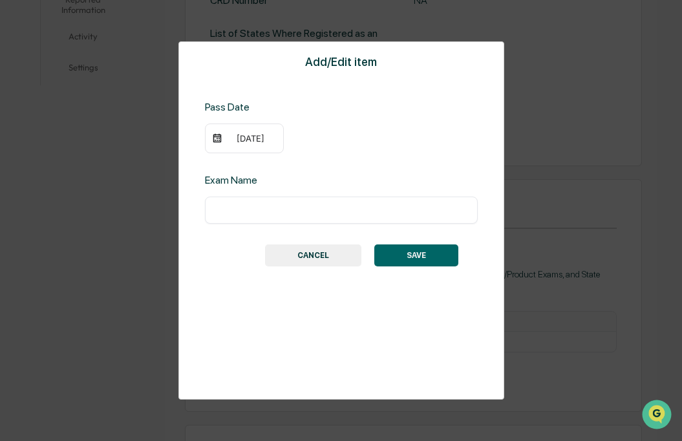
click at [255, 214] on input "text" at bounding box center [340, 210] width 253 height 13
type input "**********"
click at [403, 262] on button "SAVE" at bounding box center [416, 255] width 84 height 22
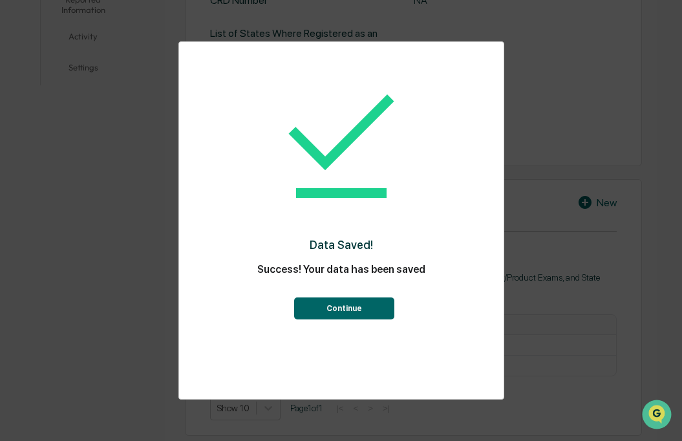
click at [350, 302] on button "Continue" at bounding box center [344, 308] width 100 height 22
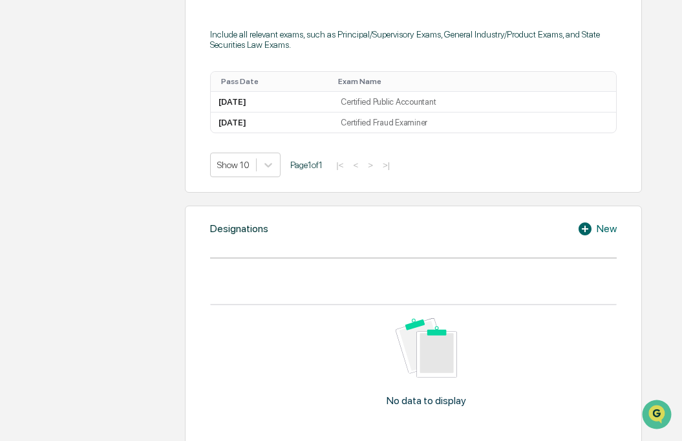
scroll to position [664, 0]
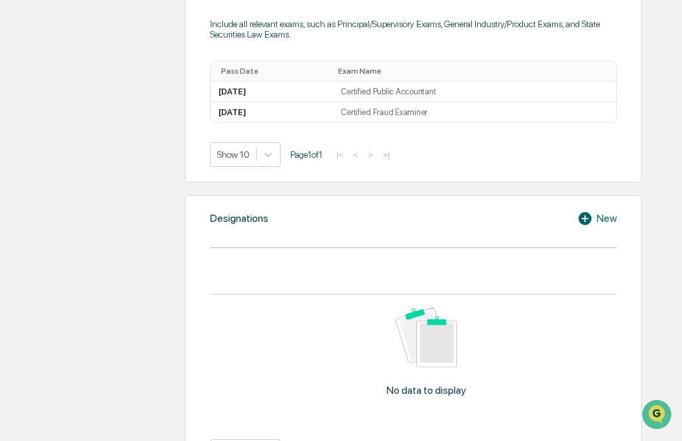
click at [581, 225] on icon at bounding box center [584, 218] width 13 height 13
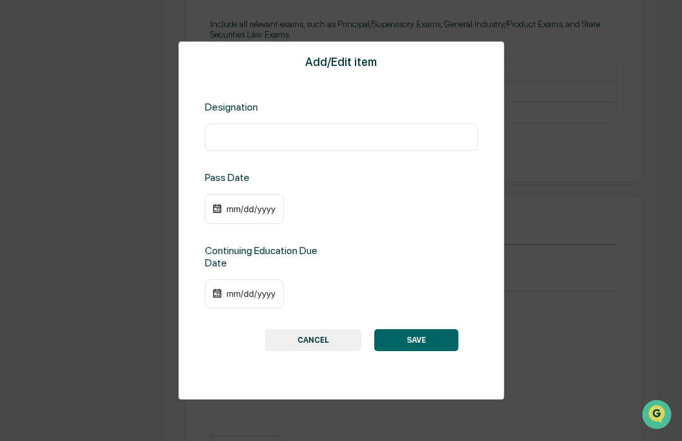
click at [267, 131] on div "​" at bounding box center [341, 136] width 273 height 27
click at [262, 141] on input "text" at bounding box center [340, 137] width 253 height 13
type input "***"
click at [228, 292] on div "mm/dd/yyyy" at bounding box center [251, 293] width 52 height 10
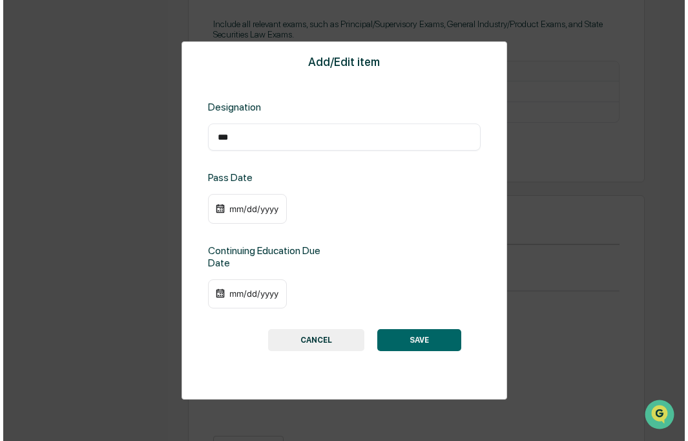
scroll to position [665, 0]
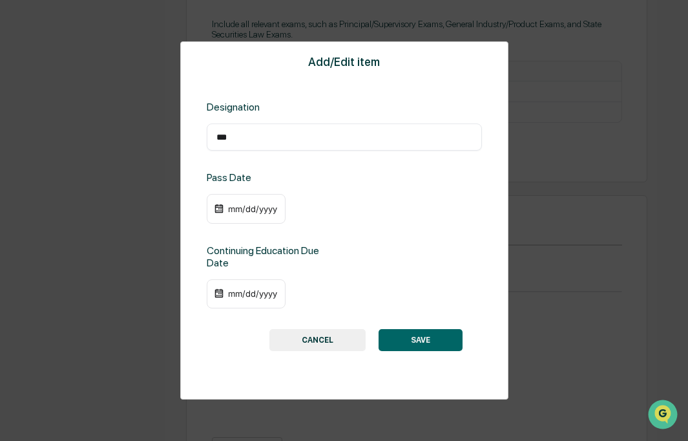
click at [371, 195] on div at bounding box center [344, 220] width 688 height 441
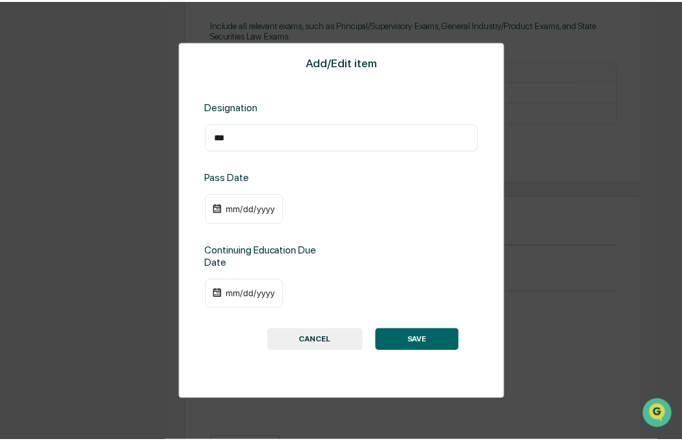
scroll to position [664, 0]
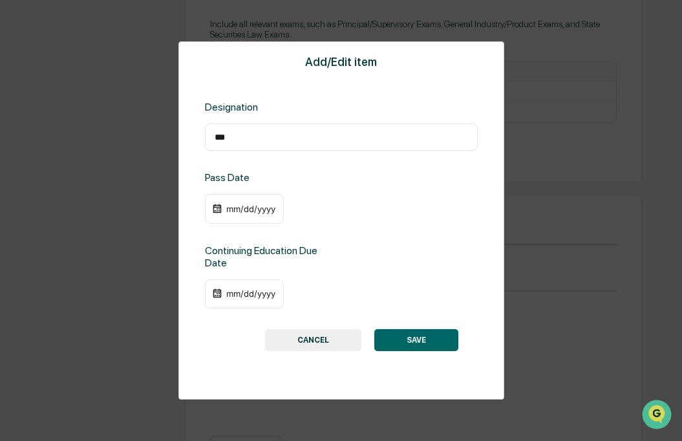
click at [238, 297] on div "mm/dd/yyyy" at bounding box center [251, 293] width 52 height 10
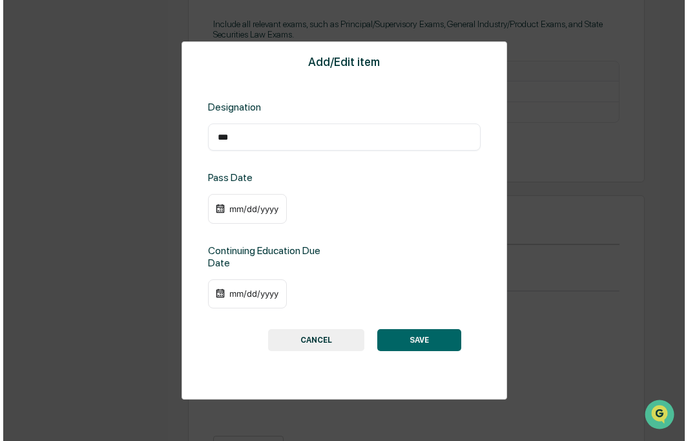
scroll to position [665, 0]
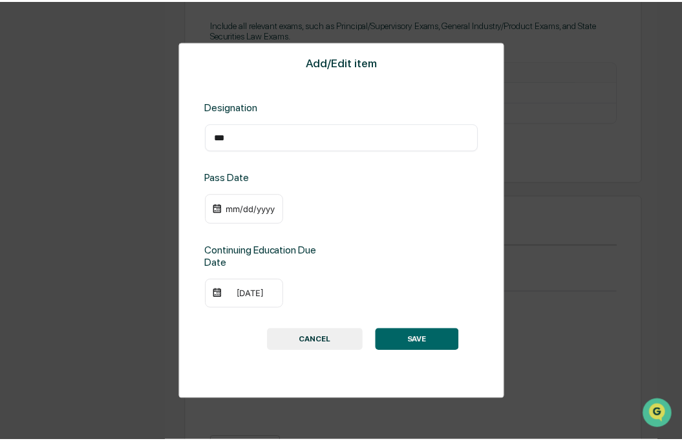
scroll to position [664, 0]
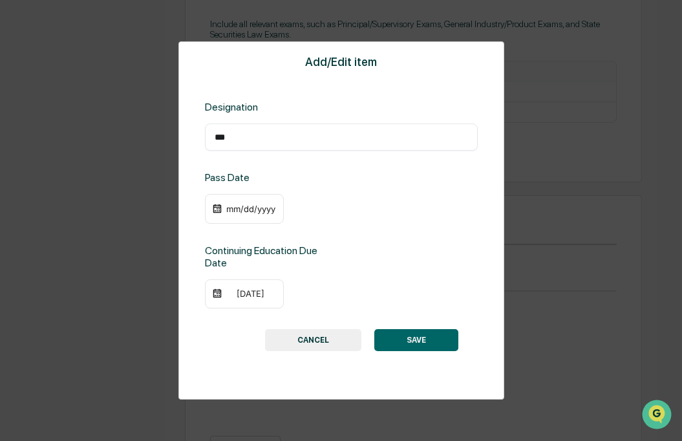
click at [227, 294] on div "[DATE]" at bounding box center [251, 293] width 52 height 10
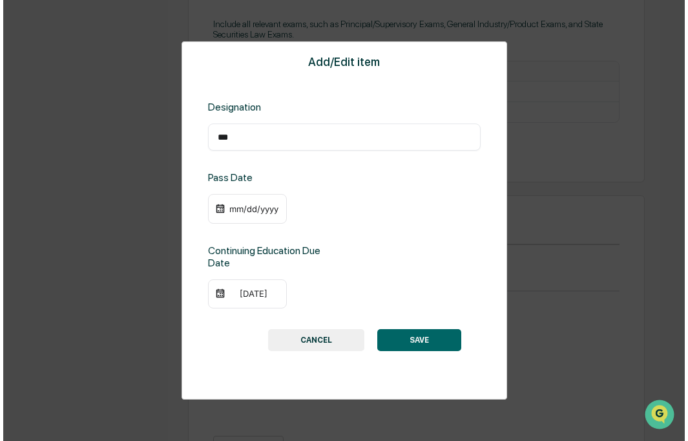
scroll to position [665, 0]
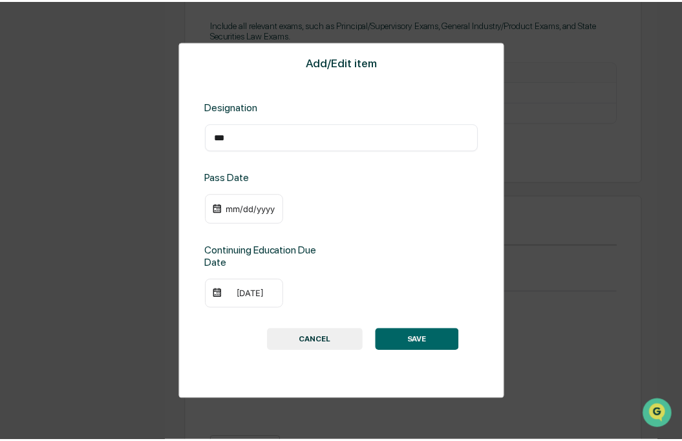
scroll to position [664, 0]
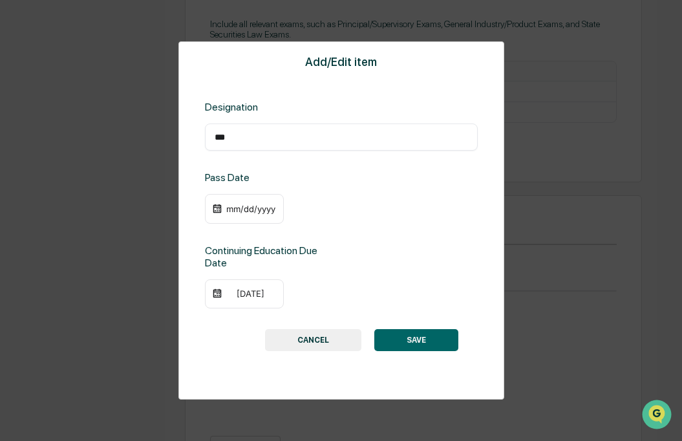
click at [404, 337] on button "SAVE" at bounding box center [416, 340] width 84 height 22
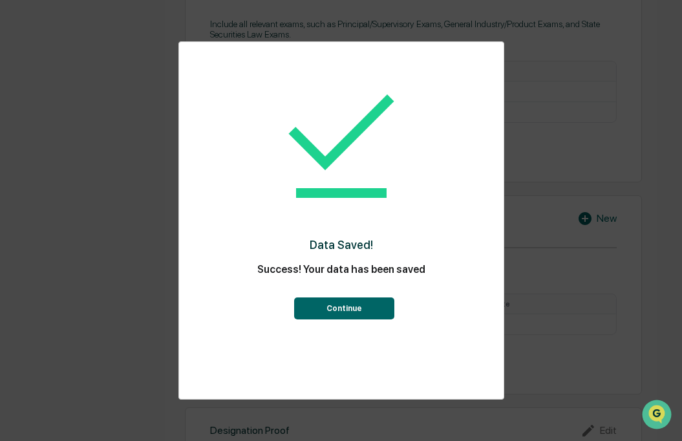
click at [335, 312] on button "Continue" at bounding box center [344, 308] width 100 height 22
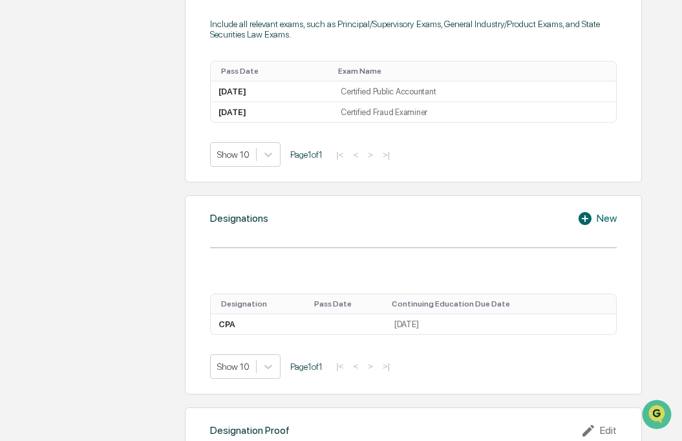
click at [589, 224] on icon at bounding box center [584, 218] width 13 height 13
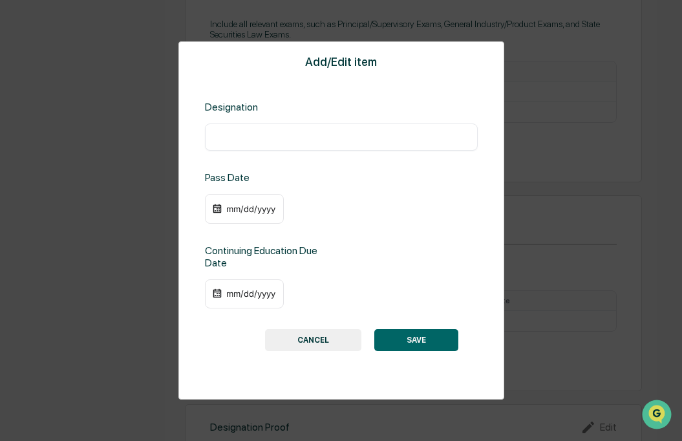
click at [333, 136] on input "text" at bounding box center [340, 137] width 253 height 13
type input "**********"
click at [240, 297] on div "mm/dd/yyyy" at bounding box center [251, 293] width 52 height 10
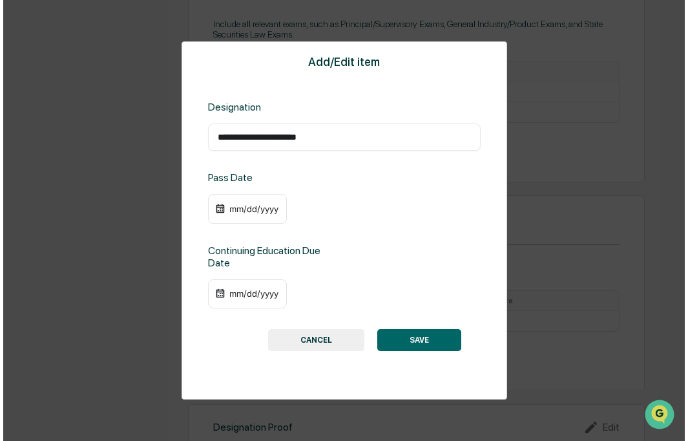
scroll to position [665, 0]
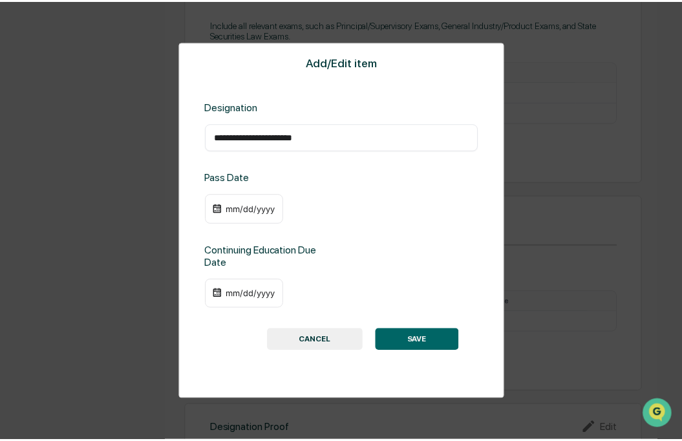
scroll to position [664, 0]
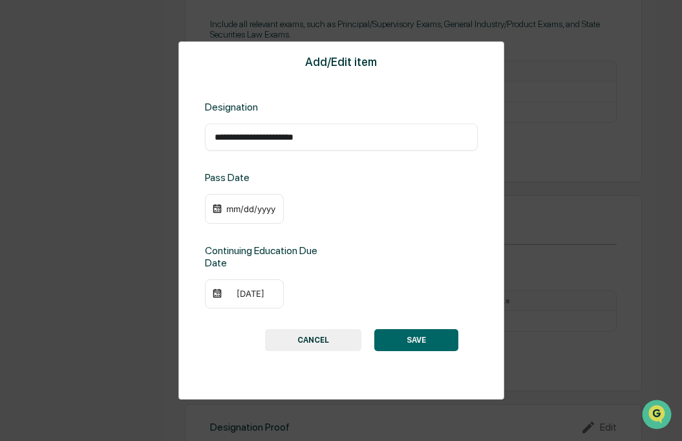
click at [422, 343] on button "SAVE" at bounding box center [416, 340] width 84 height 22
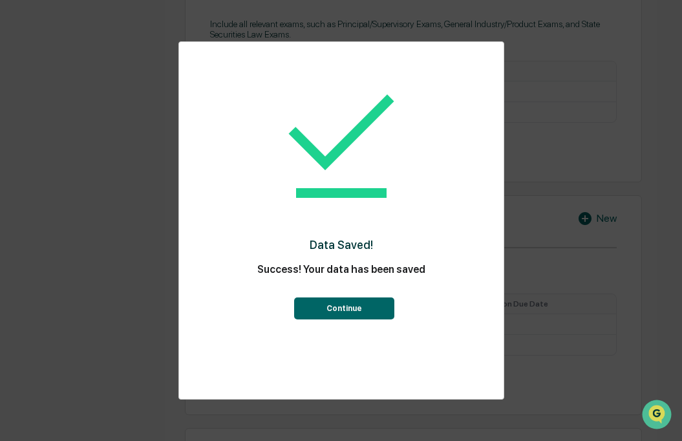
click at [365, 311] on button "Continue" at bounding box center [344, 308] width 100 height 22
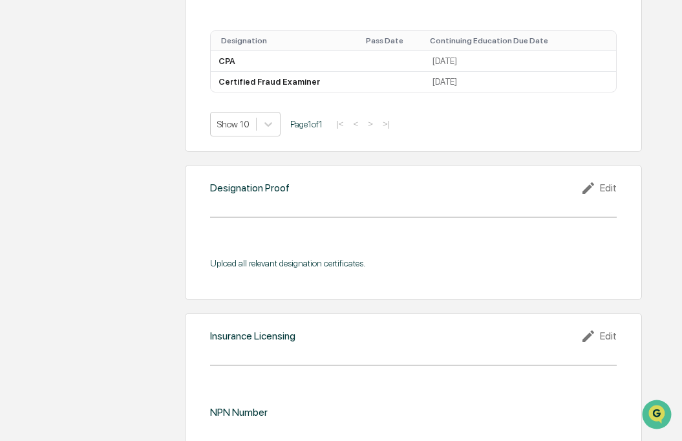
scroll to position [926, 0]
click at [600, 85] on icon at bounding box center [600, 85] width 0 height 0
click at [569, 108] on div "Edit" at bounding box center [579, 97] width 41 height 21
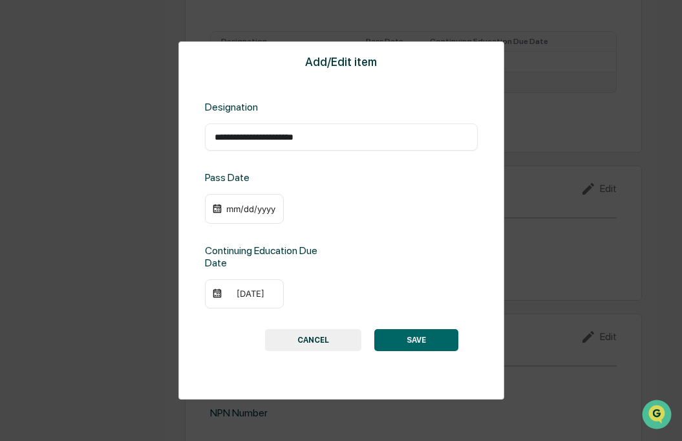
click at [231, 207] on div "mm/dd/yyyy" at bounding box center [251, 209] width 52 height 10
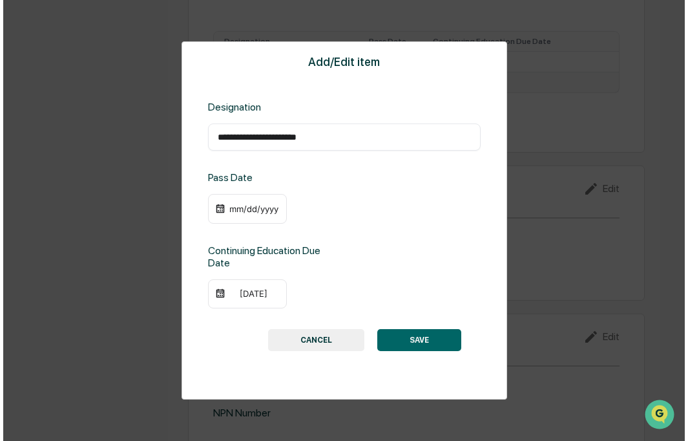
scroll to position [925, 0]
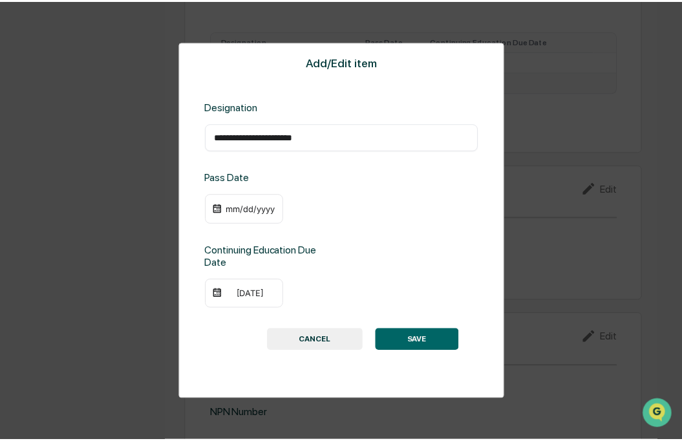
scroll to position [923, 0]
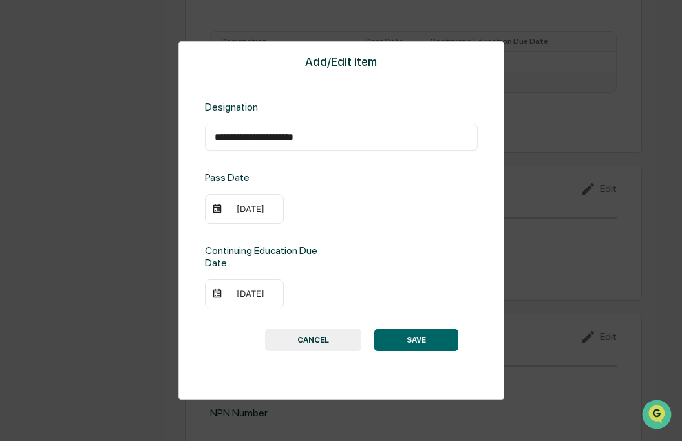
click at [229, 206] on div "[DATE]" at bounding box center [251, 209] width 52 height 10
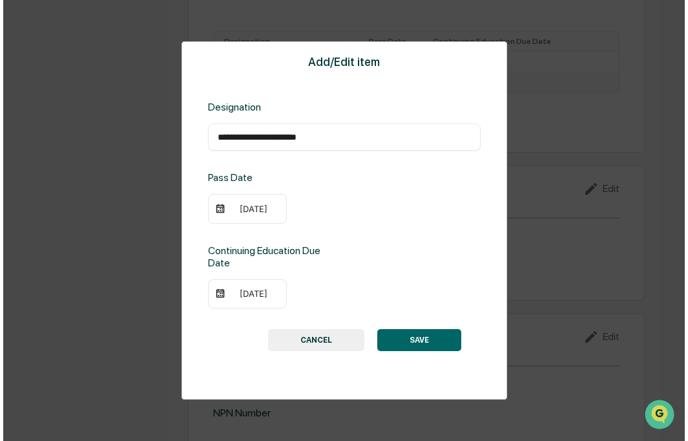
scroll to position [925, 0]
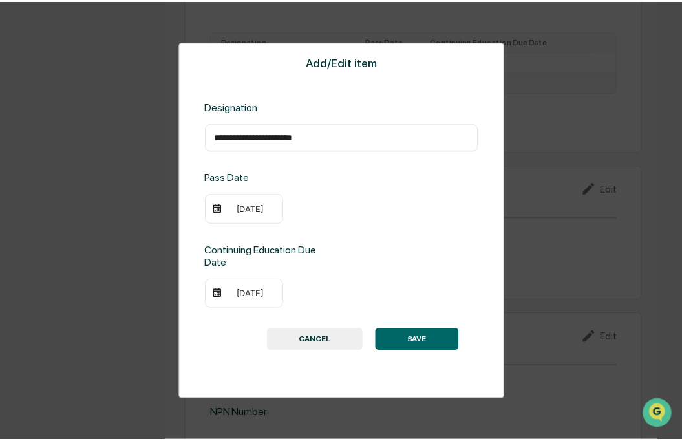
scroll to position [923, 0]
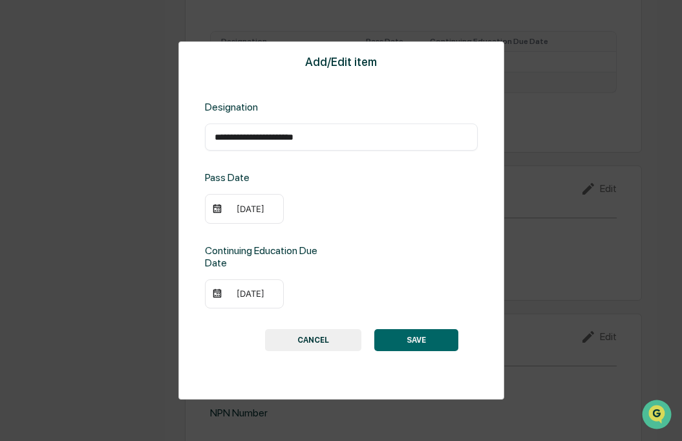
click at [407, 335] on button "SAVE" at bounding box center [416, 340] width 84 height 22
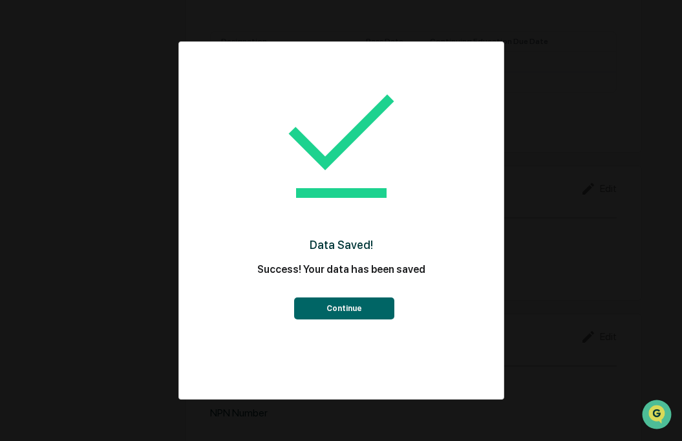
click at [357, 311] on button "Continue" at bounding box center [344, 308] width 100 height 22
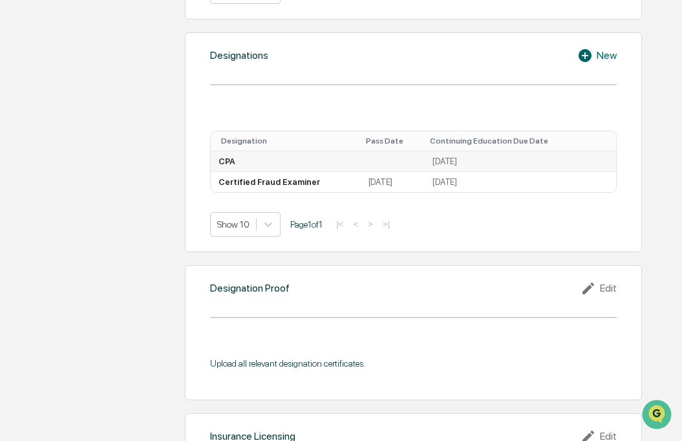
scroll to position [826, 0]
click at [600, 185] on icon at bounding box center [600, 185] width 0 height 0
click at [580, 208] on div "Edit" at bounding box center [579, 197] width 41 height 21
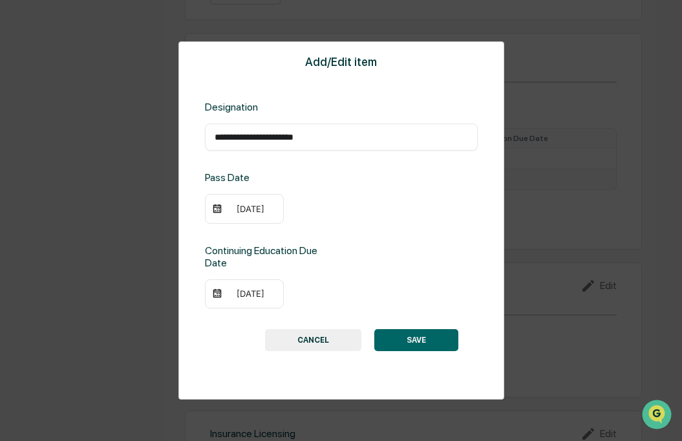
click at [250, 294] on div "[DATE]" at bounding box center [251, 293] width 52 height 10
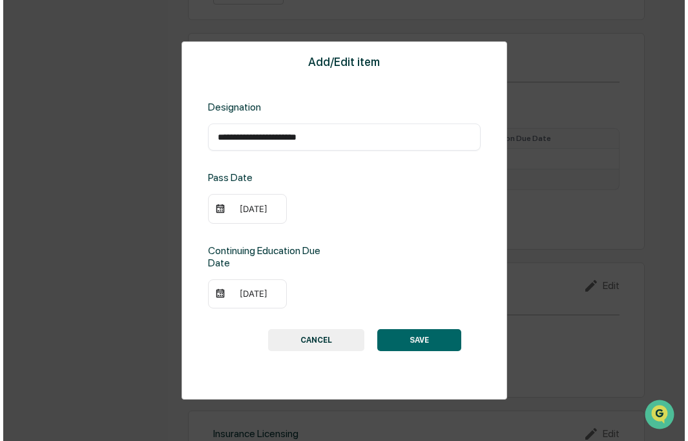
scroll to position [827, 0]
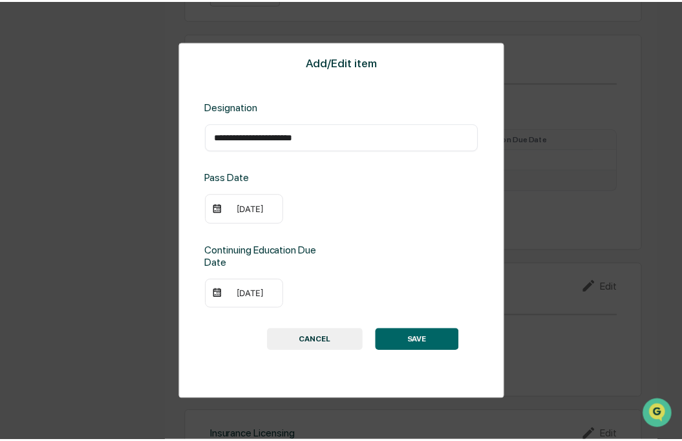
scroll to position [826, 0]
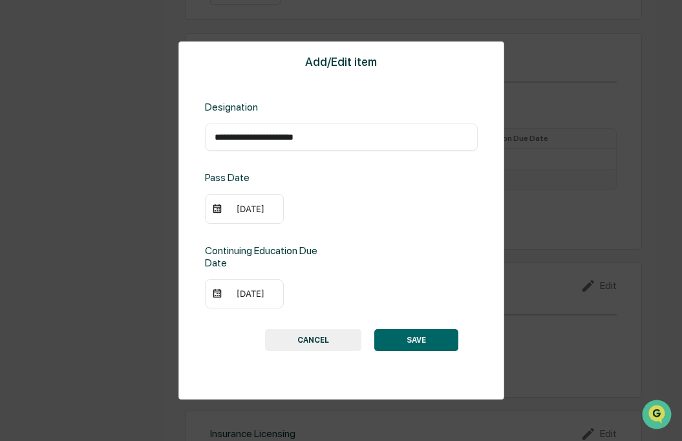
click at [419, 346] on button "SAVE" at bounding box center [416, 340] width 84 height 22
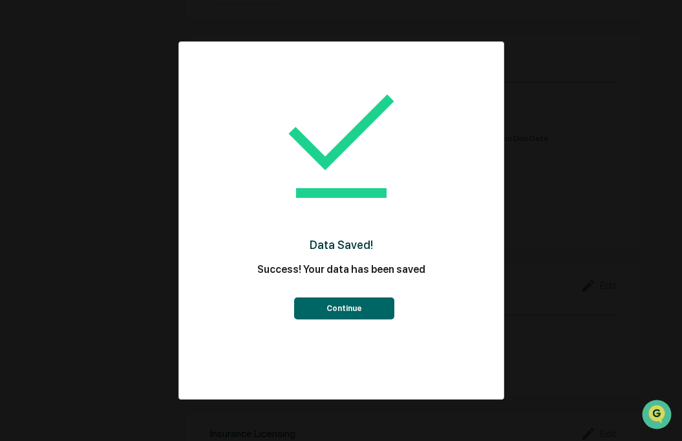
click at [355, 305] on button "Continue" at bounding box center [344, 308] width 100 height 22
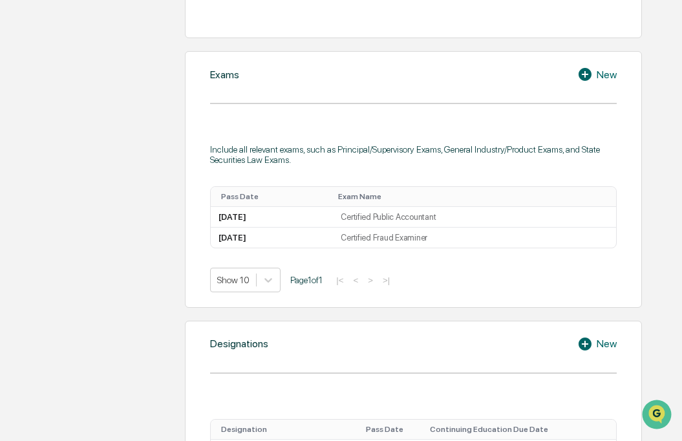
scroll to position [538, 0]
click at [583, 242] on icon at bounding box center [583, 242] width 0 height 0
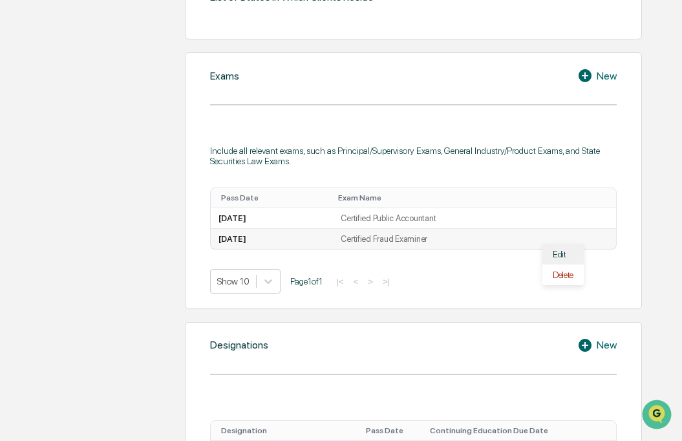
click at [563, 259] on div "Edit" at bounding box center [562, 254] width 41 height 21
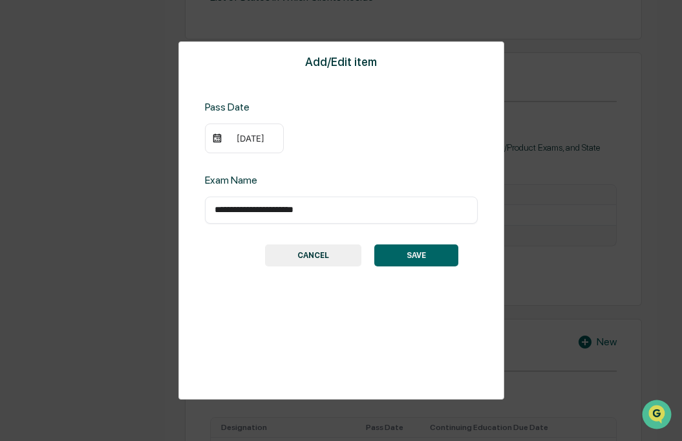
click at [242, 138] on div "[DATE]" at bounding box center [251, 138] width 52 height 10
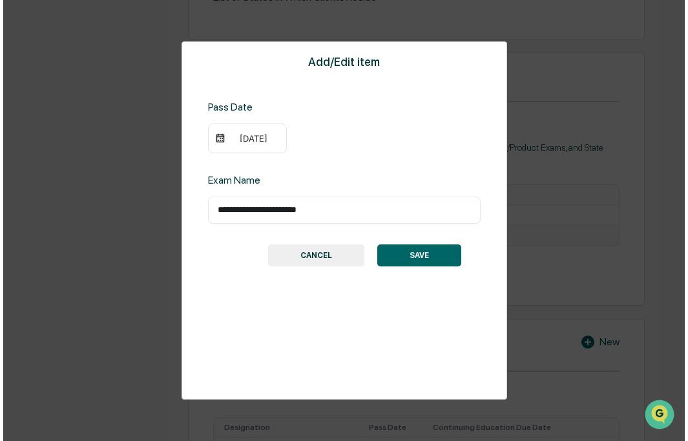
scroll to position [538, 0]
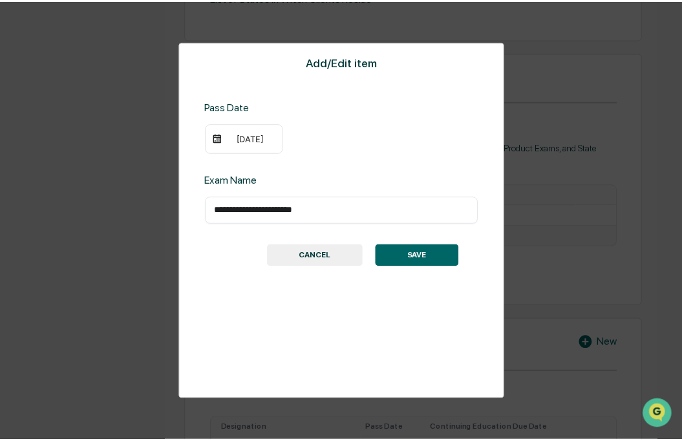
scroll to position [538, 0]
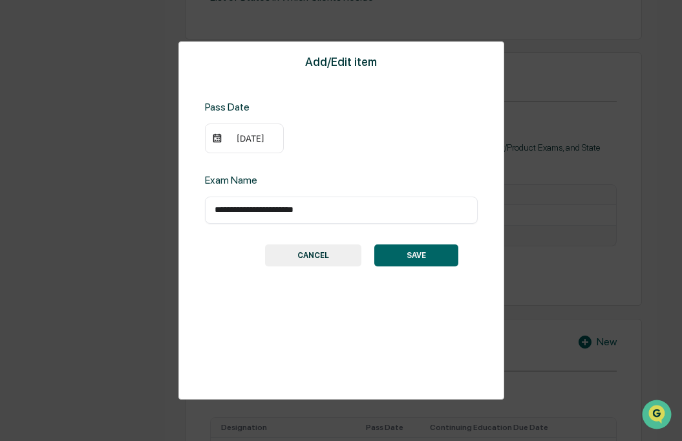
click at [236, 140] on div "[DATE]" at bounding box center [251, 138] width 52 height 10
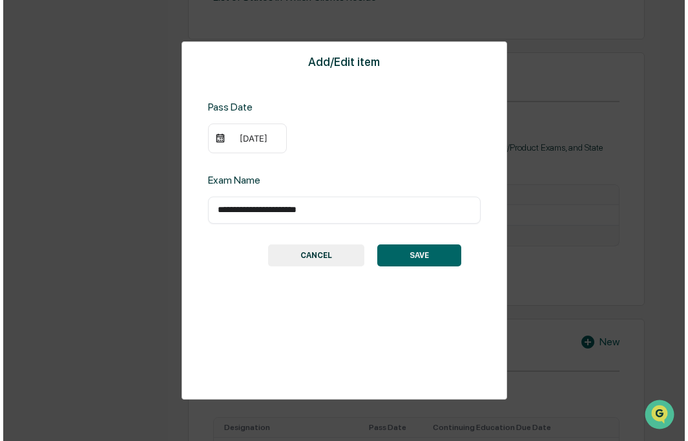
scroll to position [538, 0]
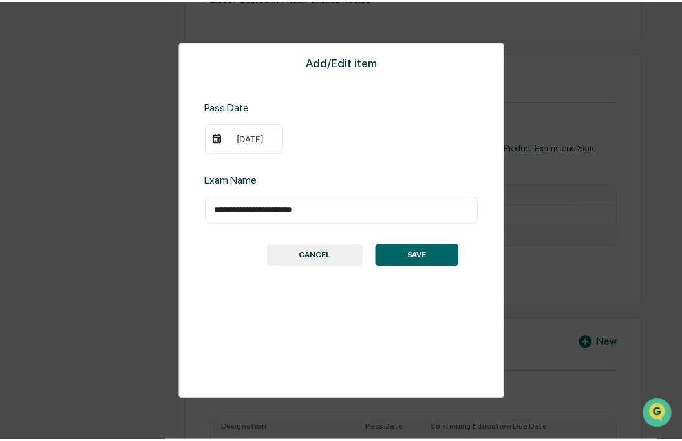
scroll to position [538, 0]
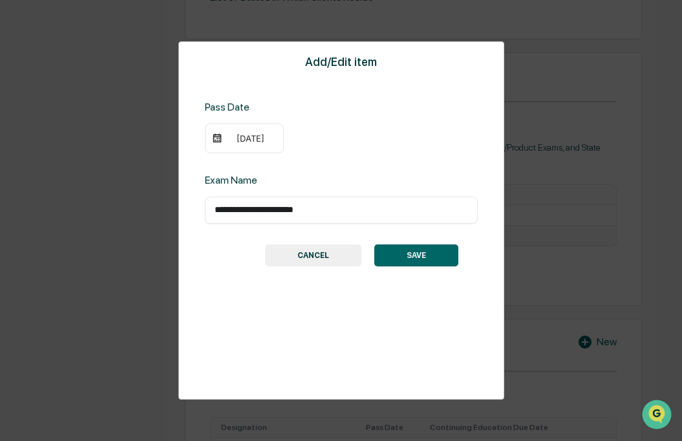
click at [405, 256] on button "SAVE" at bounding box center [416, 255] width 84 height 22
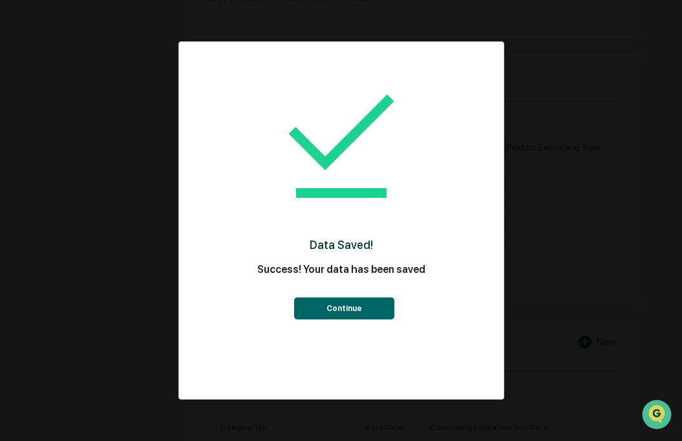
click at [353, 301] on button "Continue" at bounding box center [344, 308] width 100 height 22
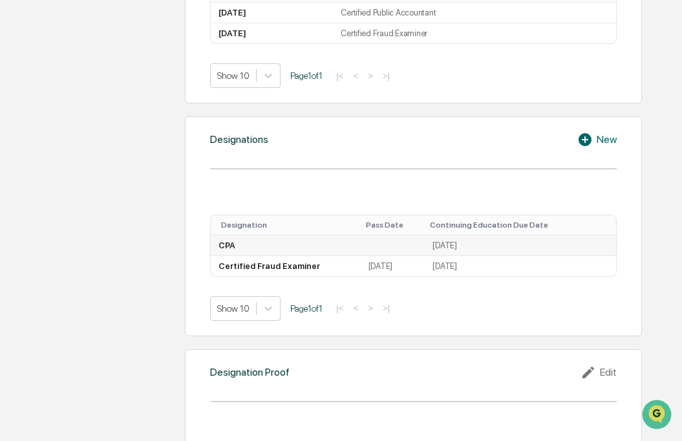
scroll to position [737, 0]
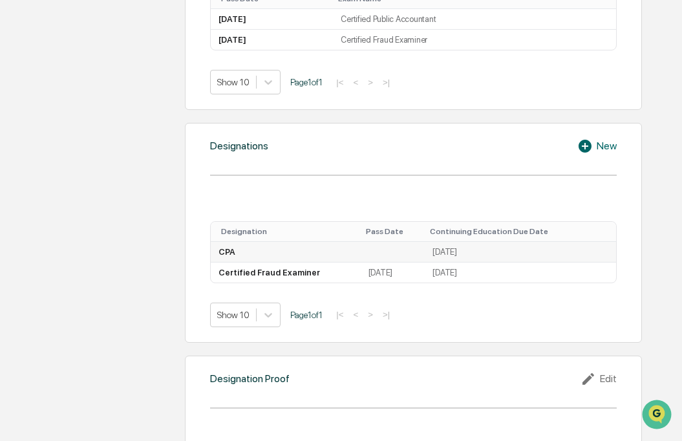
click at [600, 255] on icon at bounding box center [600, 255] width 0 height 0
click at [572, 277] on div "Edit" at bounding box center [579, 266] width 41 height 21
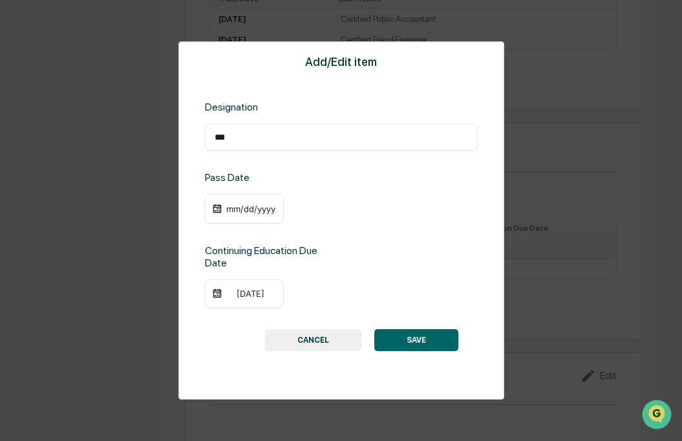
click at [229, 212] on div "mm/dd/yyyy" at bounding box center [251, 209] width 52 height 10
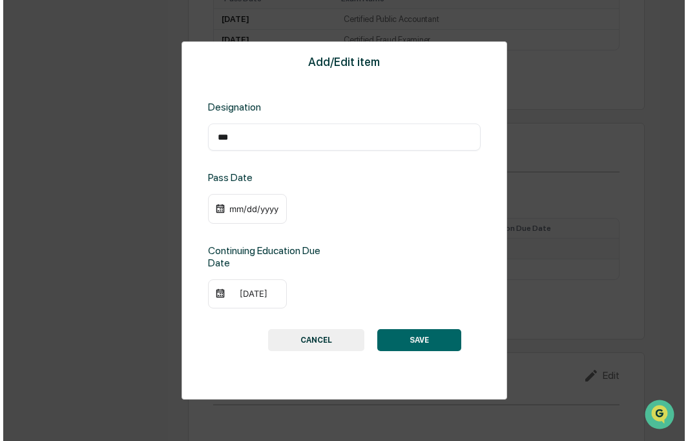
scroll to position [737, 0]
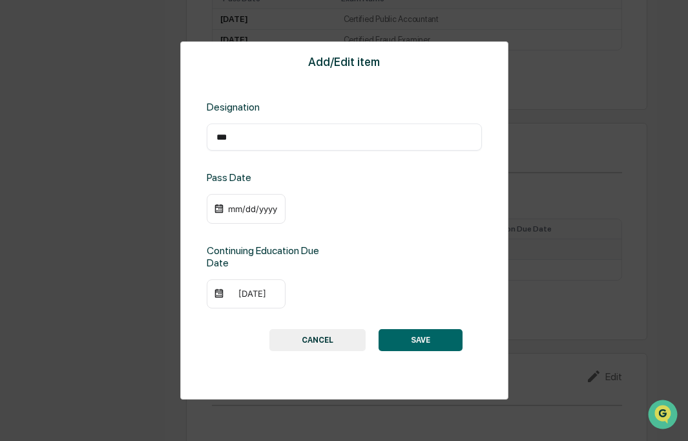
click at [477, 262] on div at bounding box center [344, 220] width 688 height 441
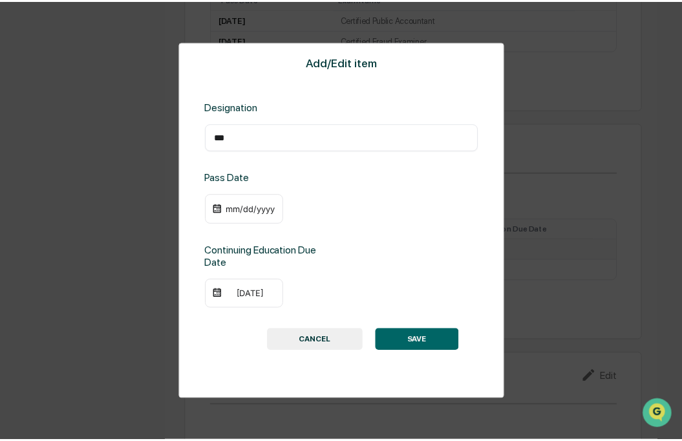
scroll to position [737, 0]
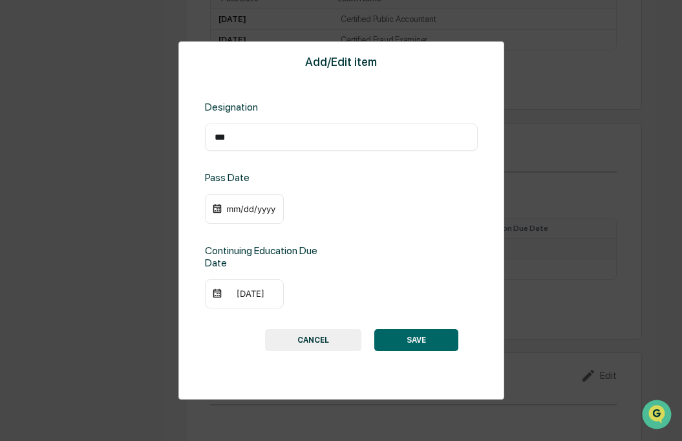
click at [390, 333] on button "SAVE" at bounding box center [416, 340] width 84 height 22
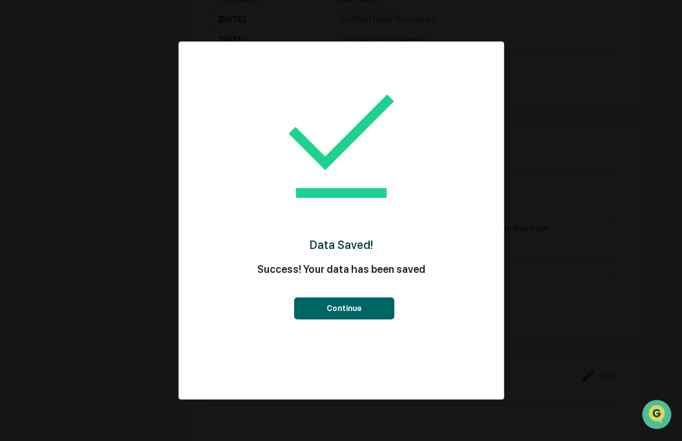
click at [392, 205] on img at bounding box center [341, 145] width 155 height 155
click at [355, 309] on button "Continue" at bounding box center [344, 308] width 100 height 22
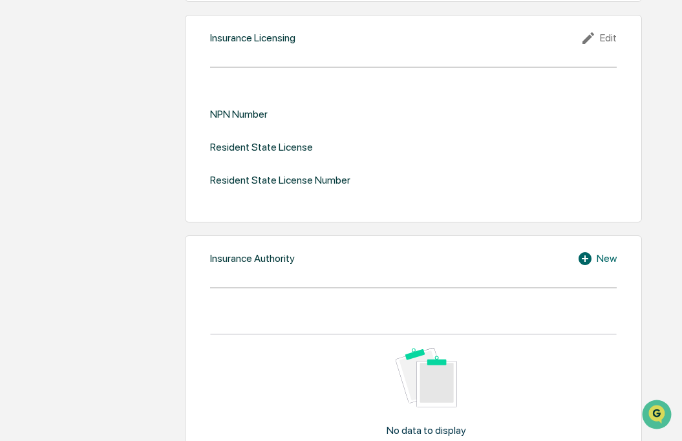
scroll to position [1326, 0]
